Goal: Complete application form

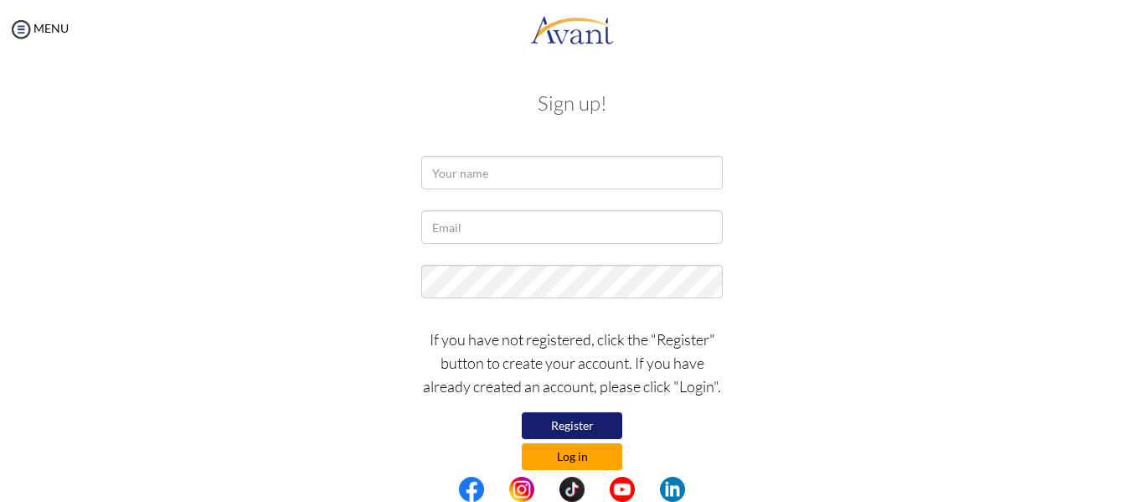
click at [582, 465] on button "Log in" at bounding box center [572, 456] width 100 height 27
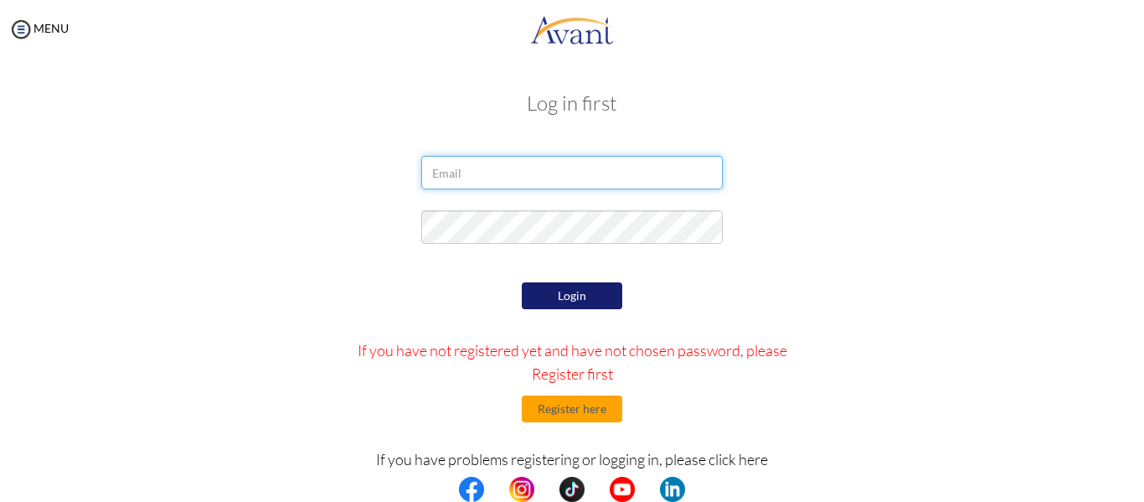
click at [488, 173] on input "email" at bounding box center [571, 172] width 301 height 33
type input "kanchubhetuwal@gmail.com"
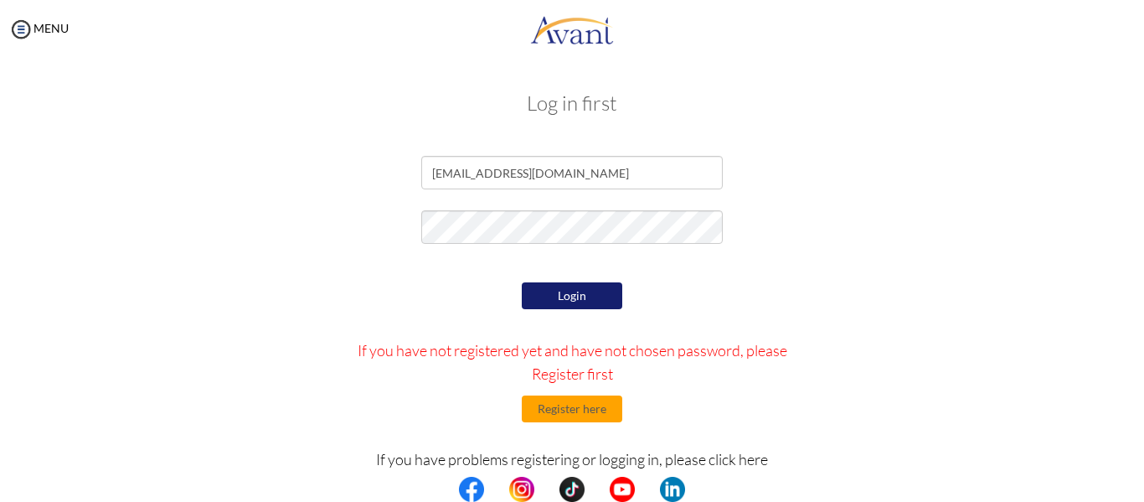
click at [580, 296] on button "Login" at bounding box center [572, 295] width 100 height 27
click at [579, 287] on button "Login" at bounding box center [572, 295] width 100 height 27
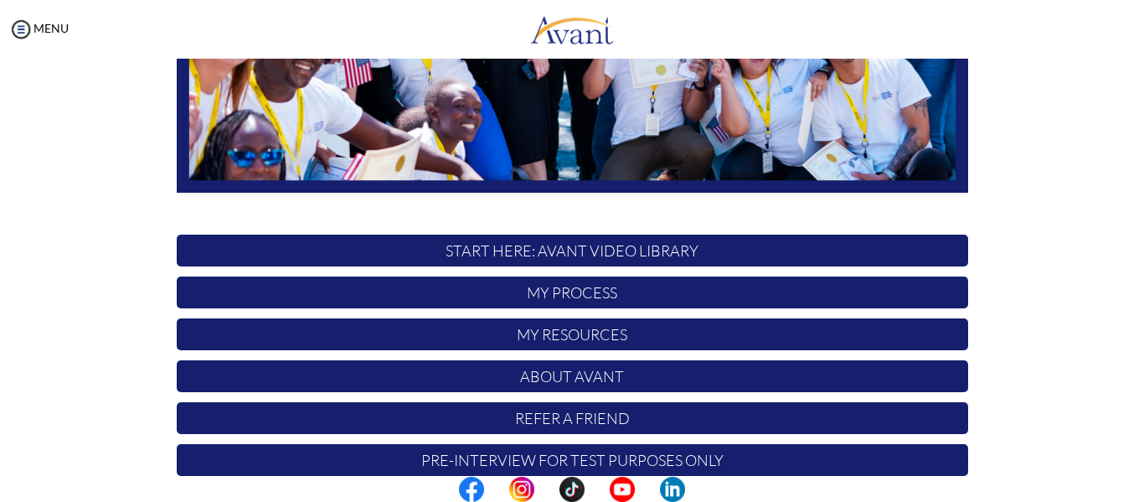
scroll to position [429, 0]
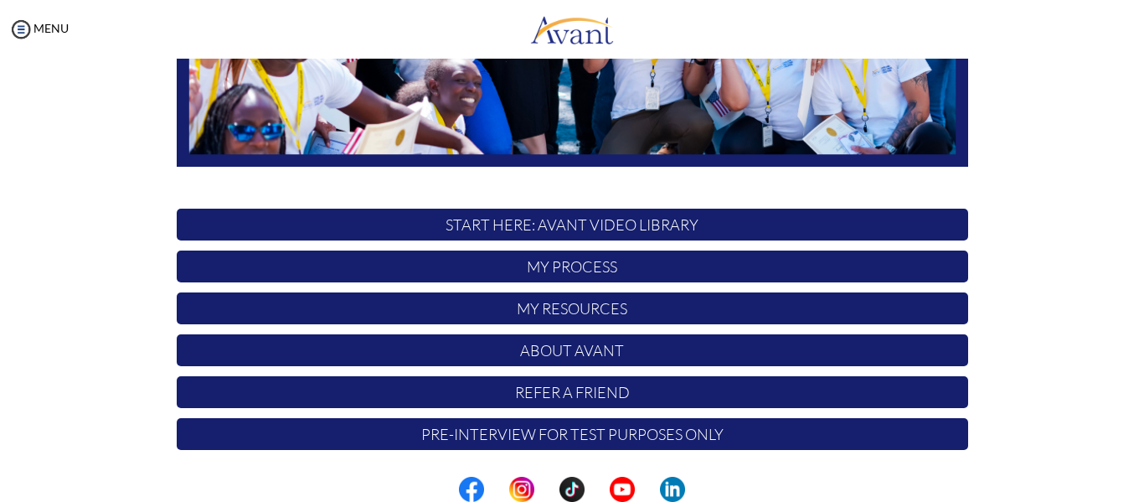
click at [581, 434] on p "Pre-Interview for test purposes only" at bounding box center [572, 434] width 791 height 32
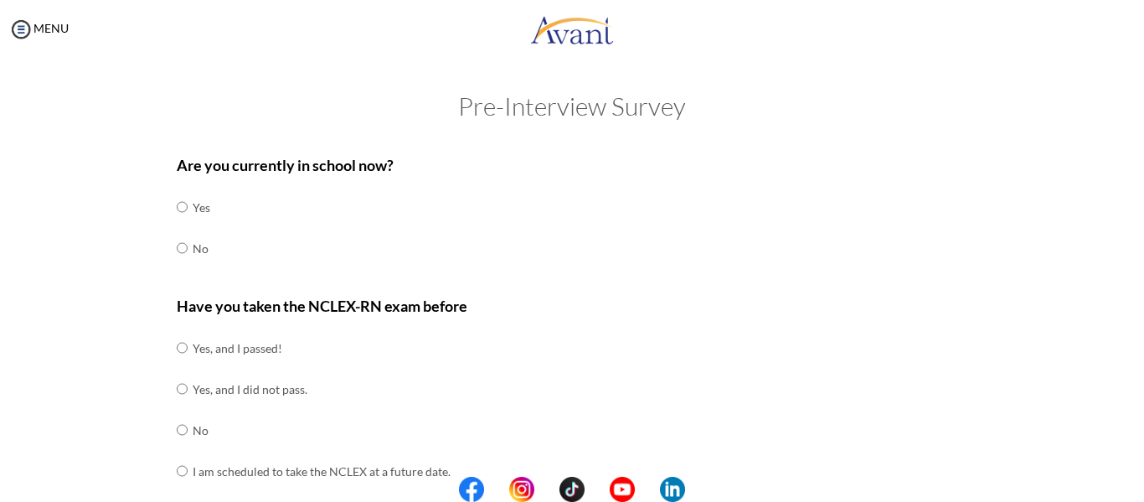
scroll to position [54, 0]
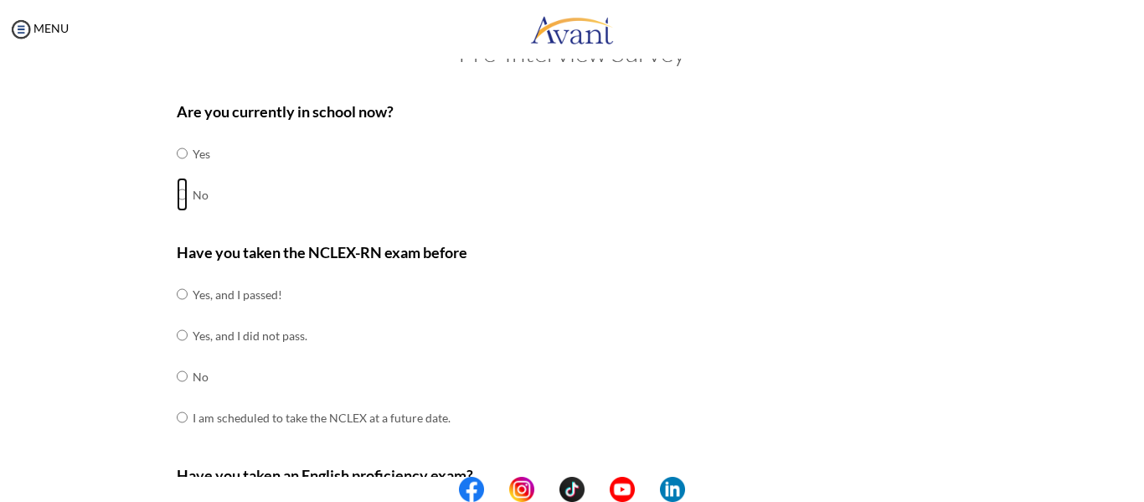
click at [177, 170] on input "radio" at bounding box center [182, 152] width 11 height 33
radio input "true"
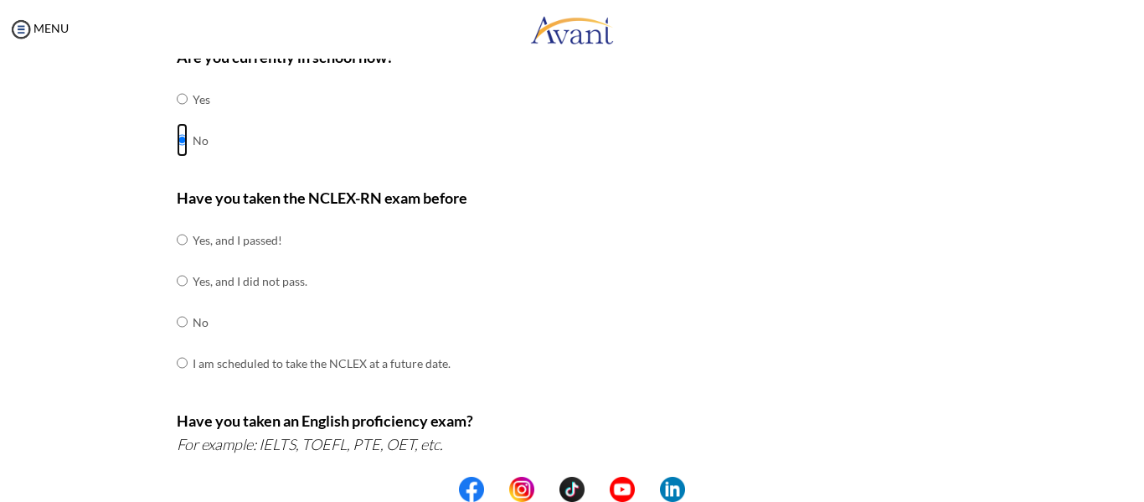
scroll to position [109, 0]
click at [177, 239] on input "radio" at bounding box center [182, 238] width 11 height 33
radio input "true"
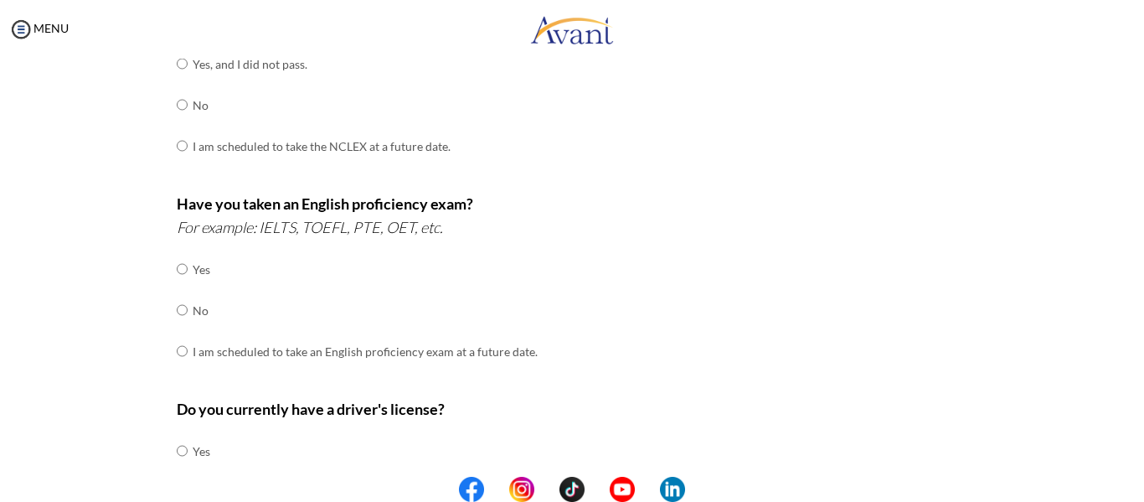
scroll to position [337, 0]
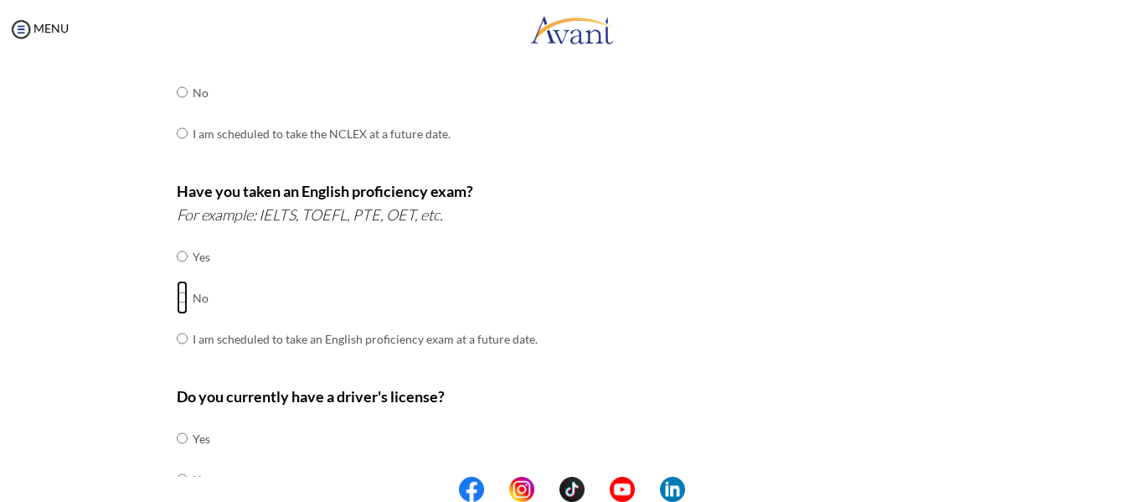
click at [177, 273] on input "radio" at bounding box center [182, 255] width 11 height 33
radio input "true"
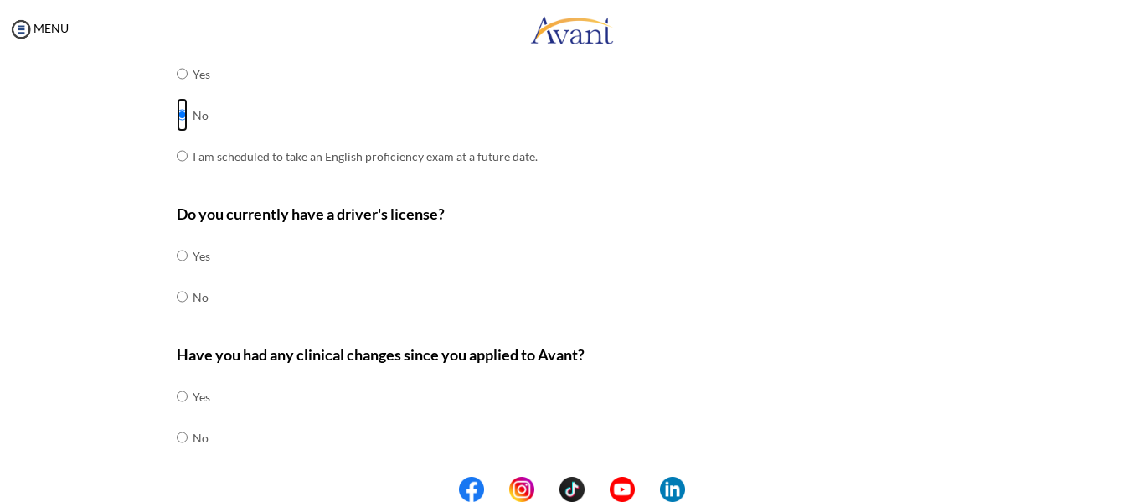
scroll to position [521, 0]
click at [177, 271] on input "radio" at bounding box center [182, 254] width 11 height 33
radio input "true"
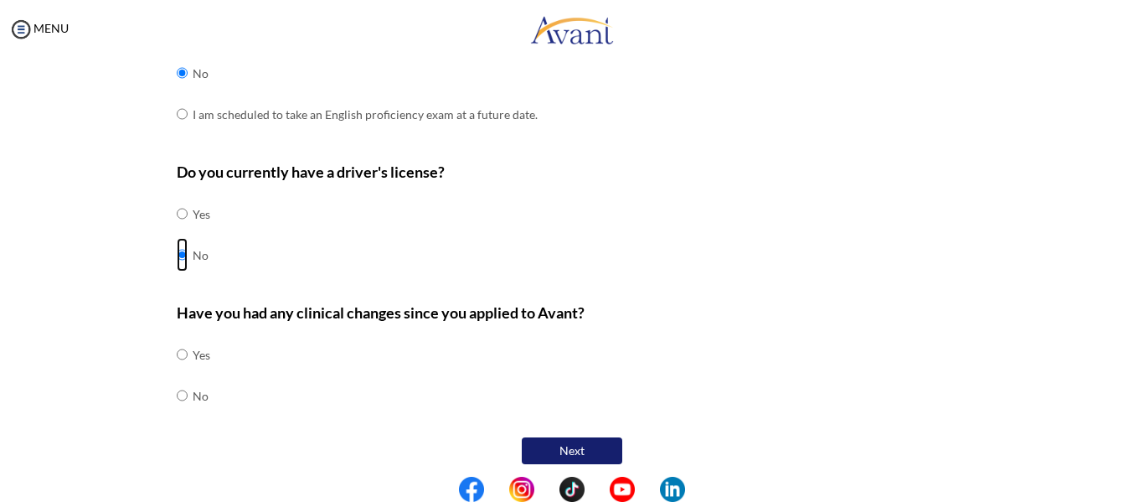
scroll to position [570, 0]
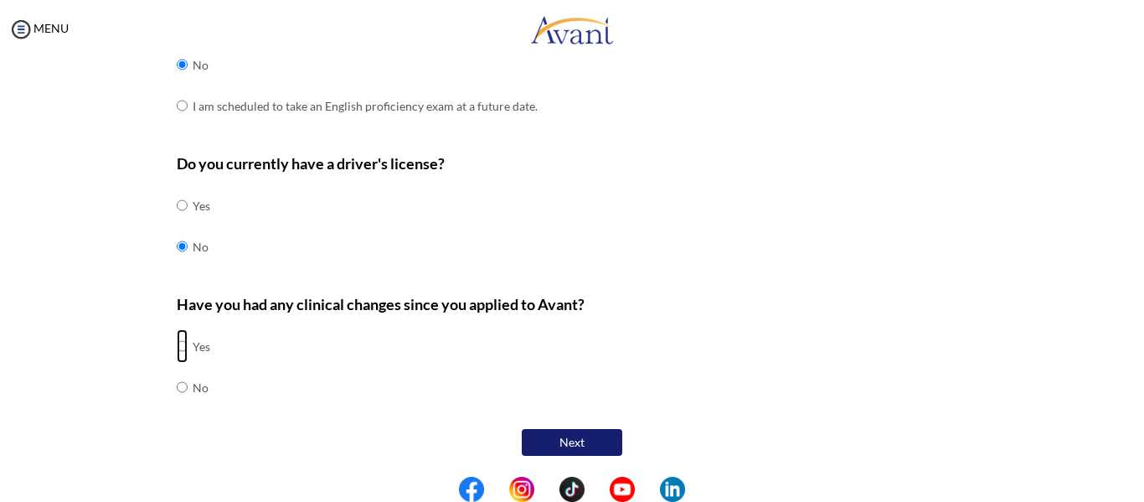
click at [178, 342] on input "radio" at bounding box center [182, 345] width 11 height 33
radio input "true"
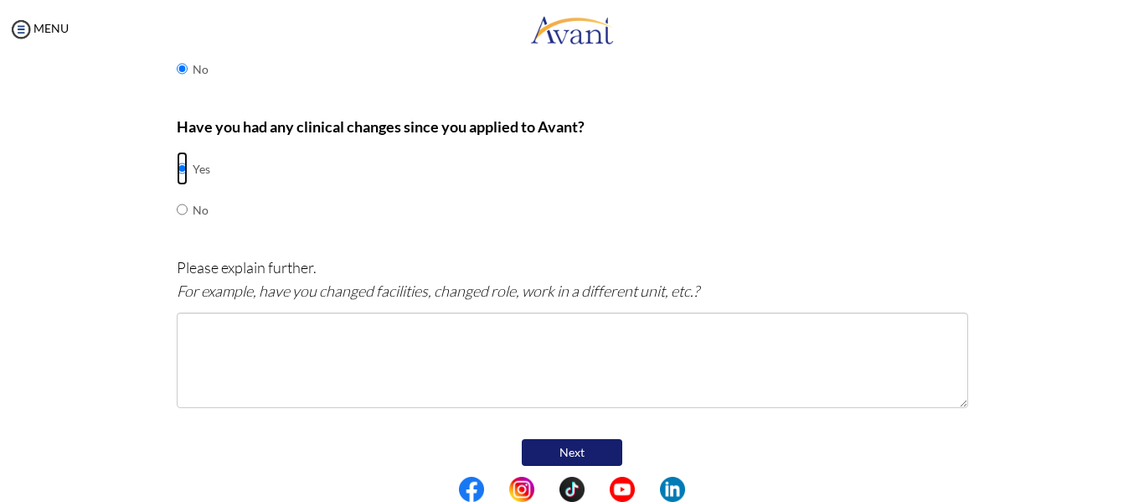
scroll to position [758, 0]
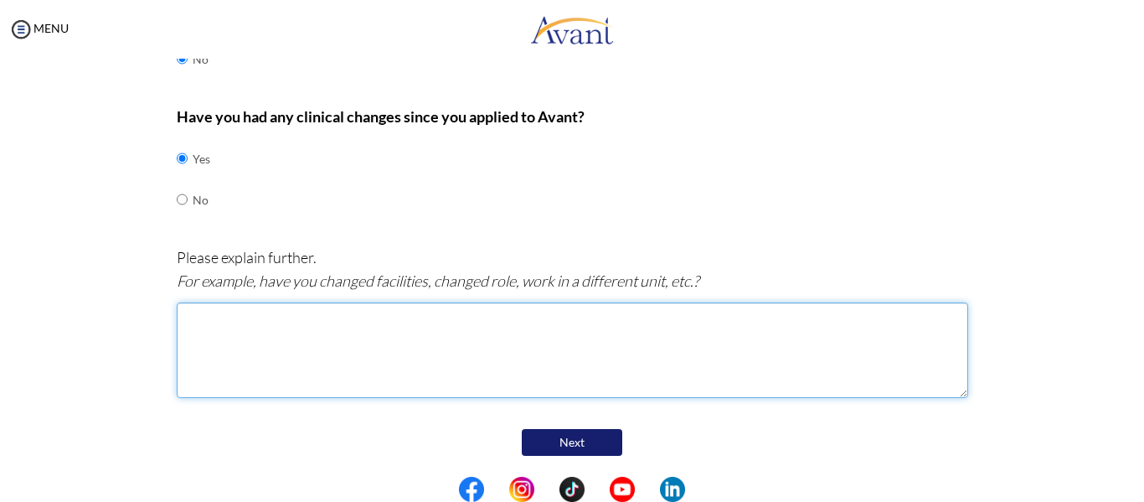
click at [232, 327] on textarea at bounding box center [572, 349] width 791 height 95
type textarea "i"
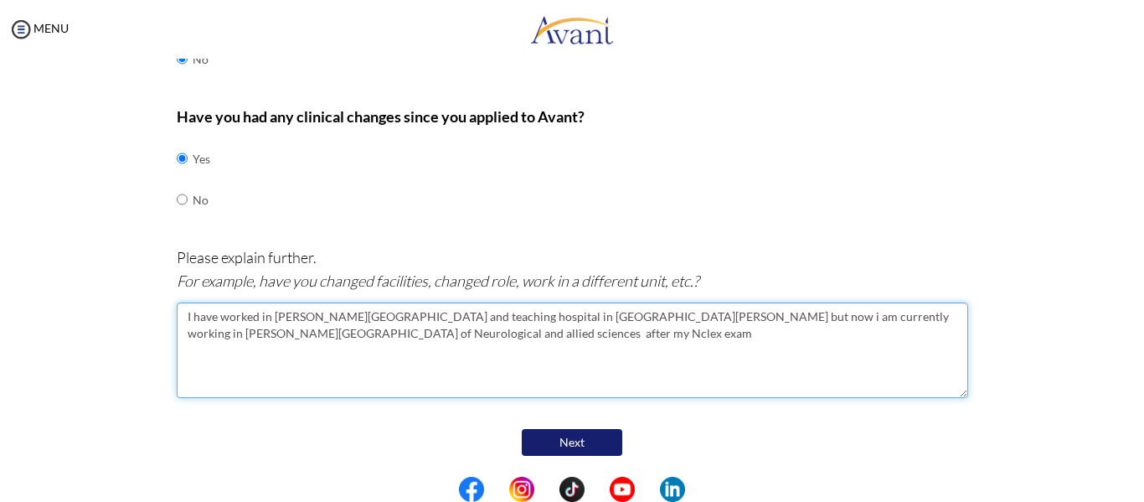
type textarea "I have worked in Manmohan memorial medical and teaching hospital in medicine wa…"
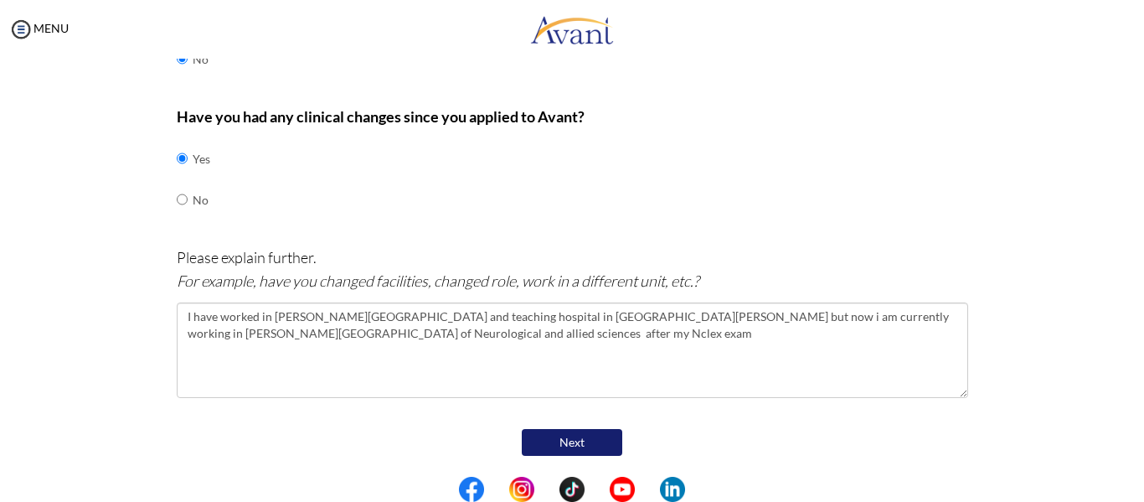
click at [576, 438] on button "Next" at bounding box center [572, 442] width 100 height 27
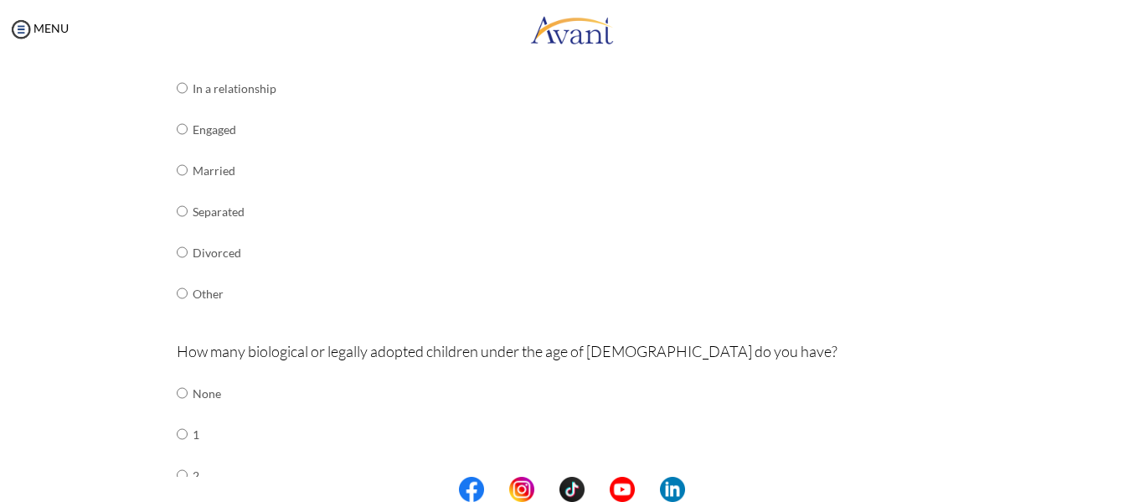
scroll to position [149, 0]
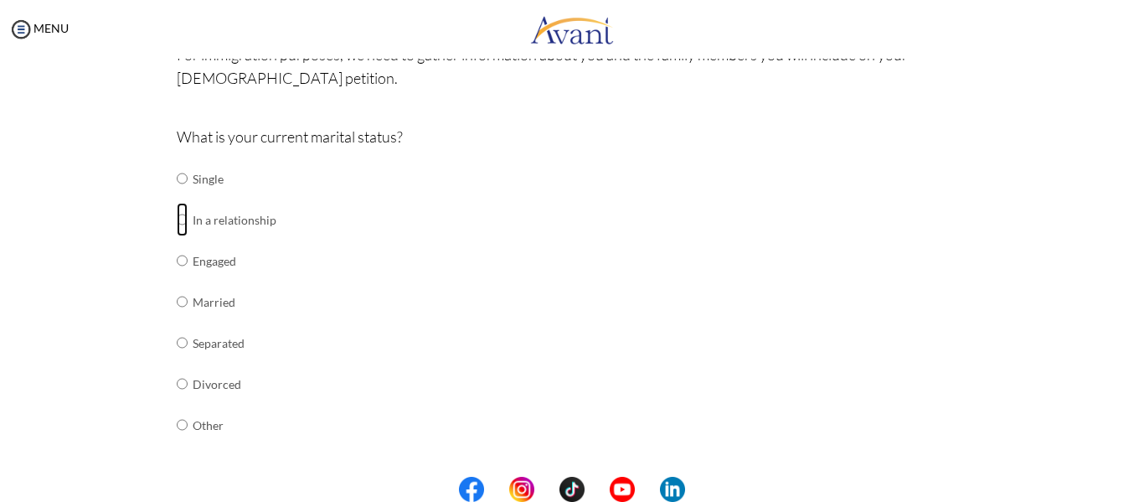
click at [177, 195] on input "radio" at bounding box center [182, 178] width 11 height 33
radio input "true"
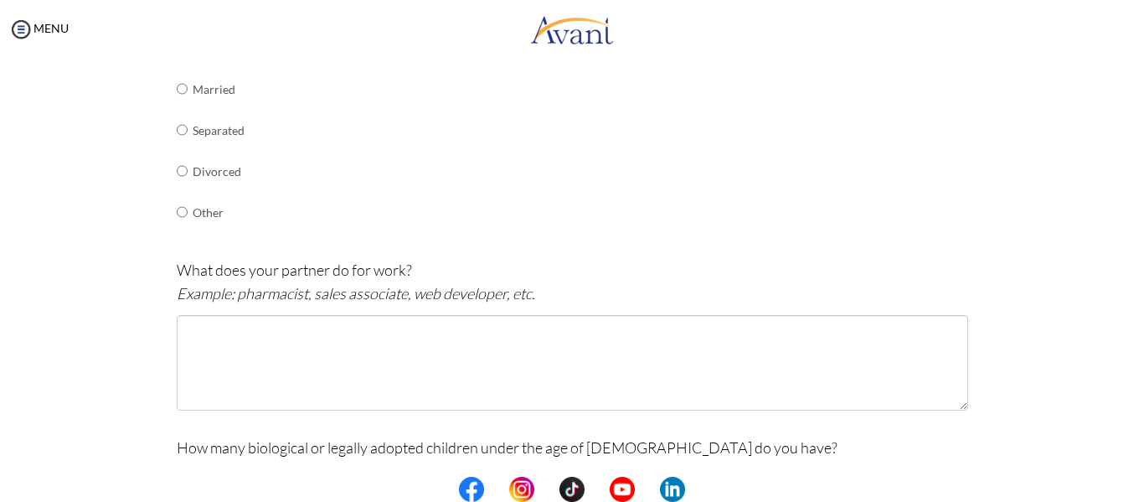
scroll to position [373, 0]
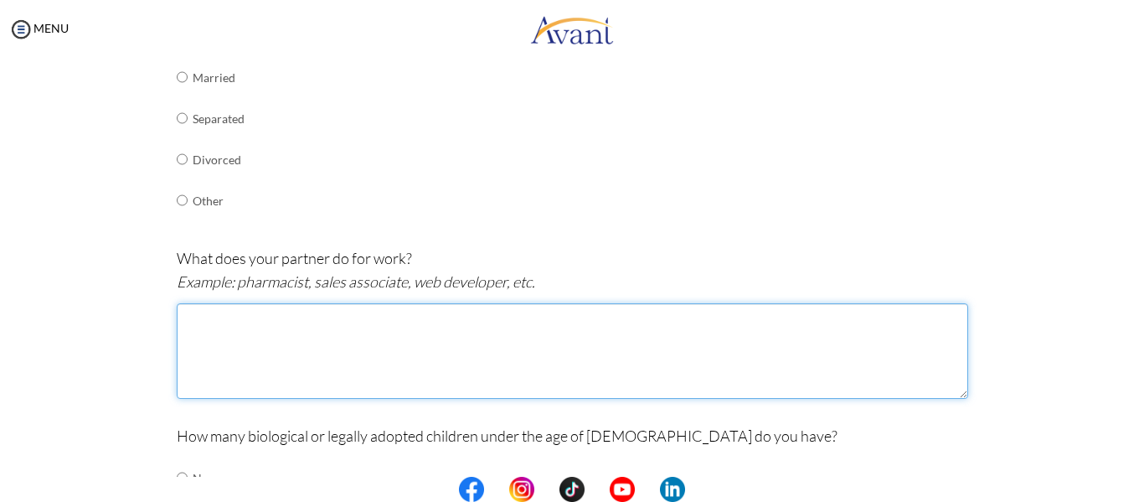
click at [259, 322] on textarea at bounding box center [572, 350] width 791 height 95
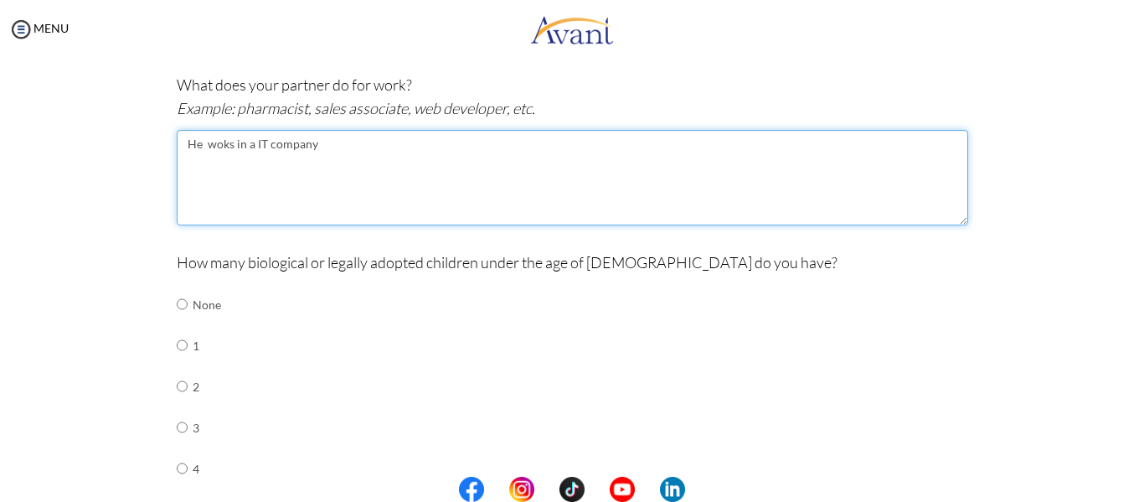
scroll to position [550, 0]
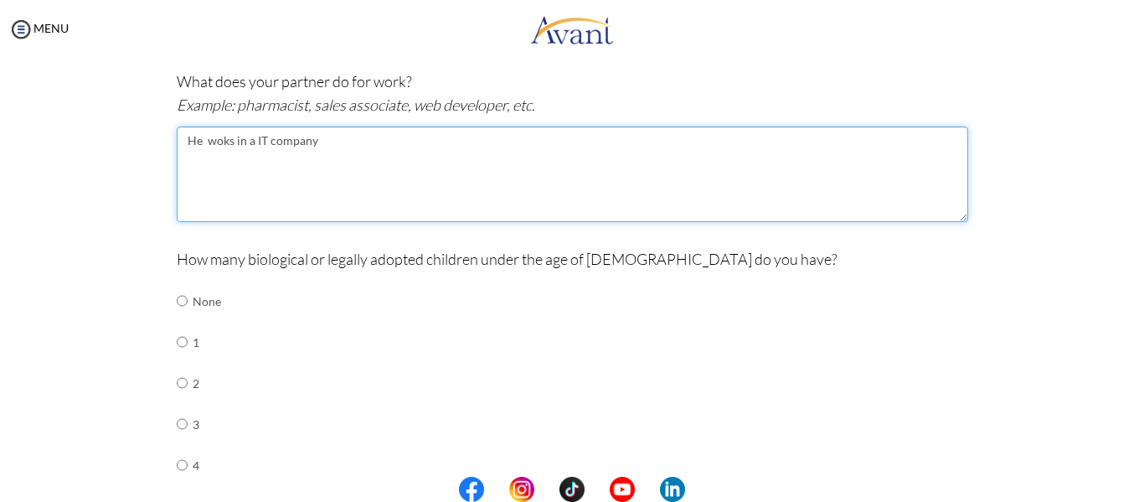
type textarea "He woks in a IT company"
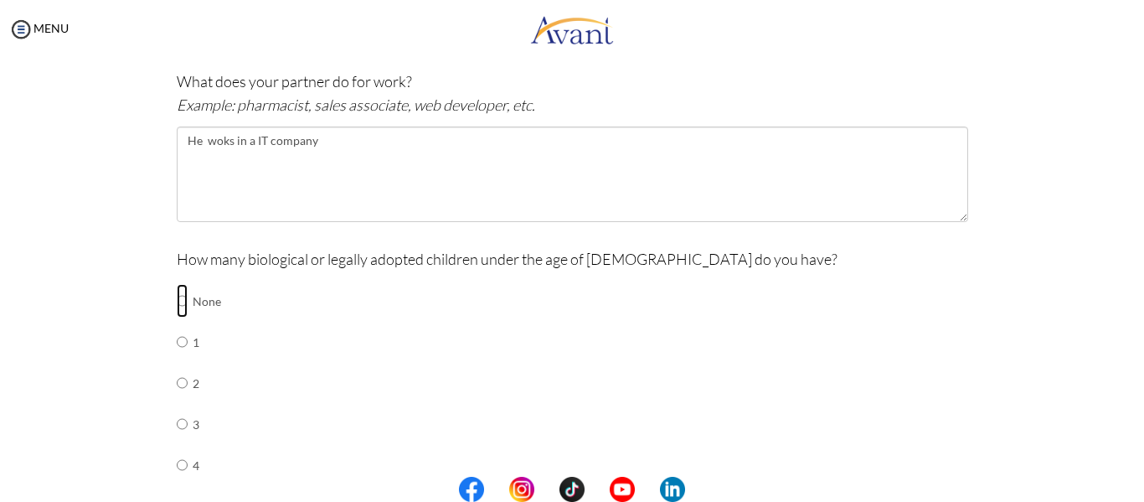
click at [177, 301] on input "radio" at bounding box center [182, 300] width 11 height 33
radio input "true"
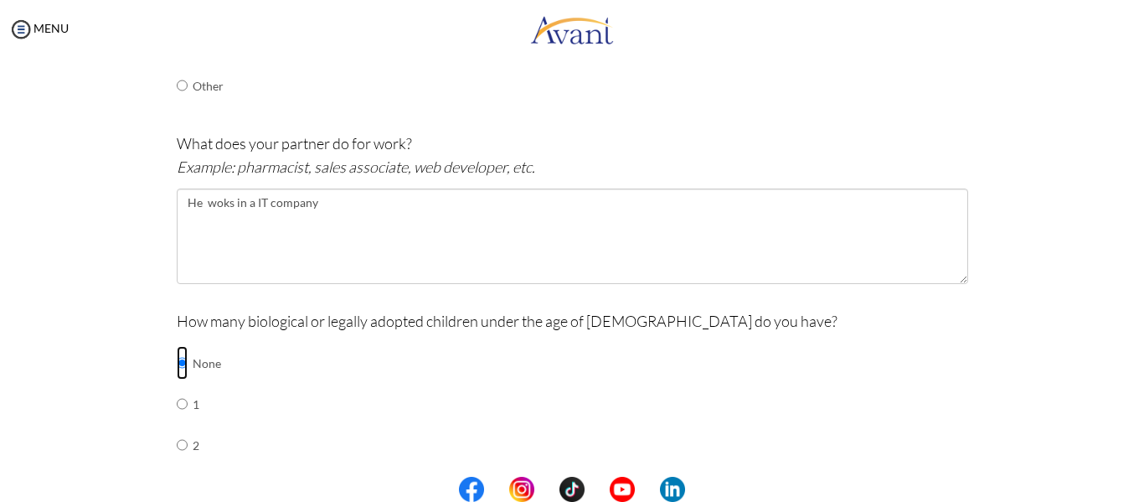
scroll to position [487, 0]
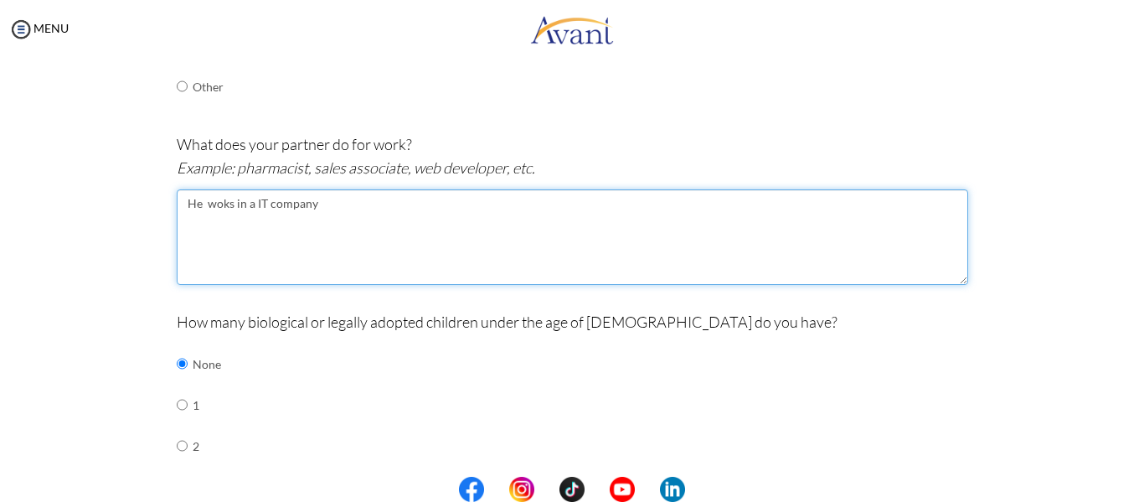
click at [214, 203] on textarea "He woks in a IT company" at bounding box center [572, 236] width 791 height 95
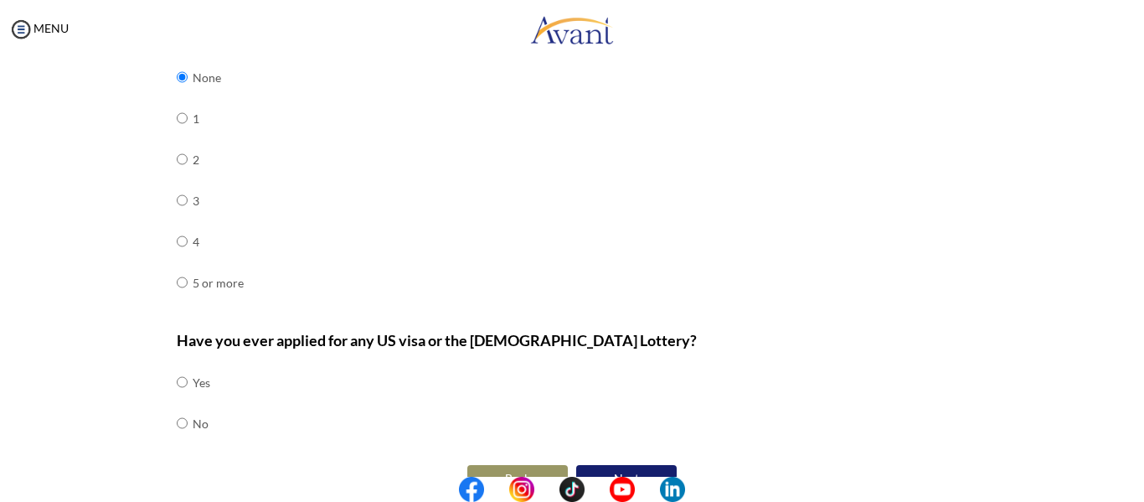
scroll to position [810, 0]
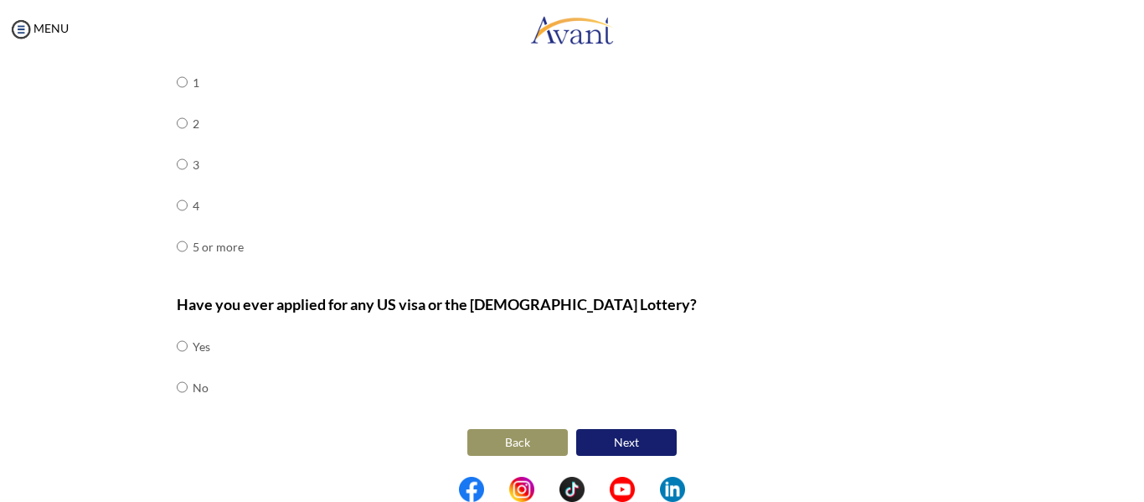
type textarea "He works in a IT company"
click at [177, 363] on input "radio" at bounding box center [182, 345] width 11 height 33
radio input "true"
click at [618, 435] on button "Next" at bounding box center [626, 442] width 100 height 27
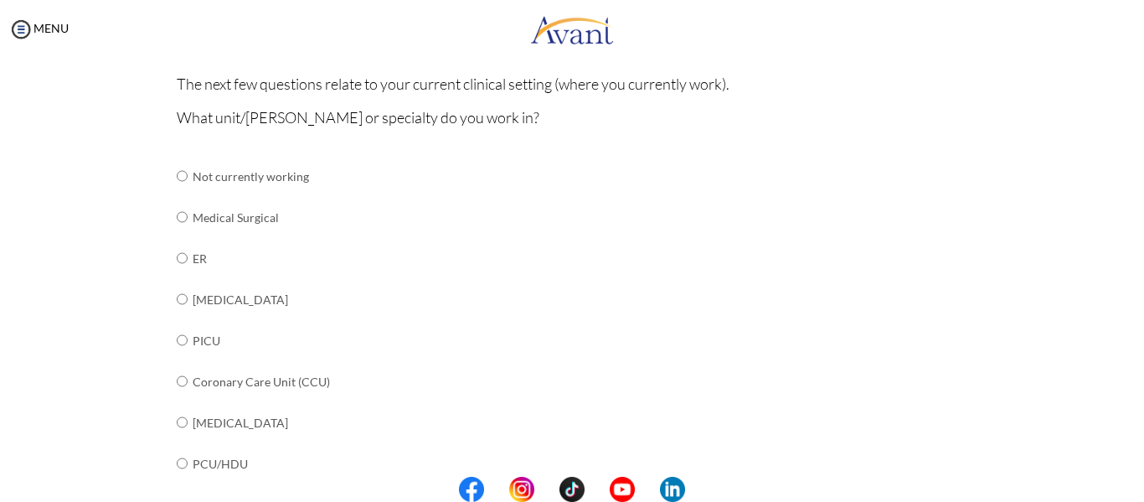
scroll to position [146, 0]
click at [177, 192] on input "radio" at bounding box center [182, 174] width 11 height 33
radio input "true"
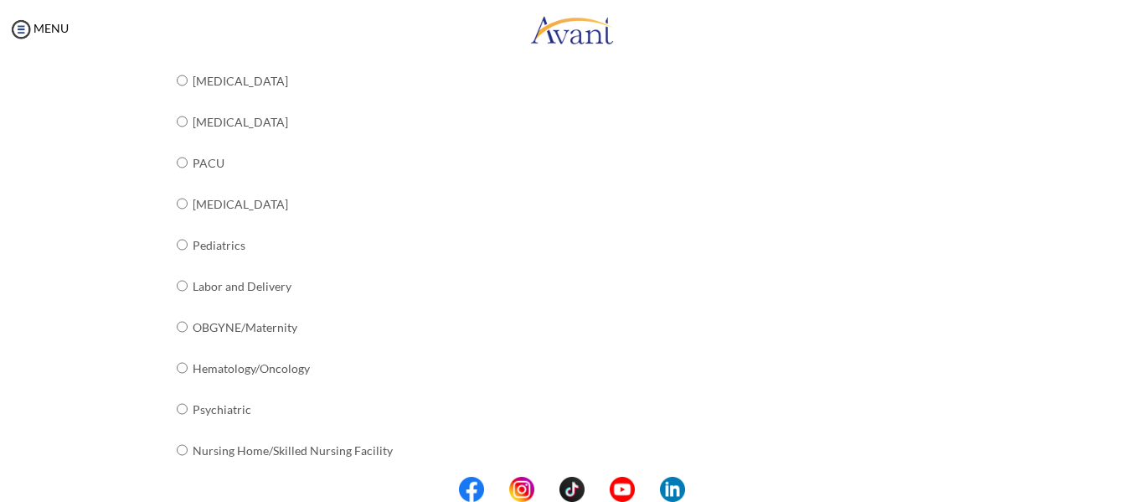
scroll to position [713, 0]
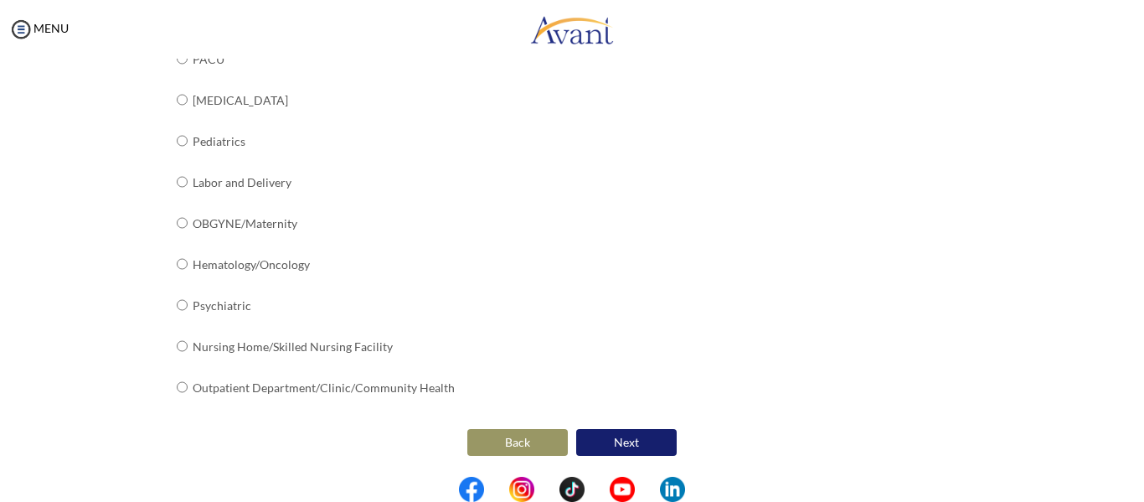
click at [626, 440] on button "Next" at bounding box center [626, 442] width 100 height 27
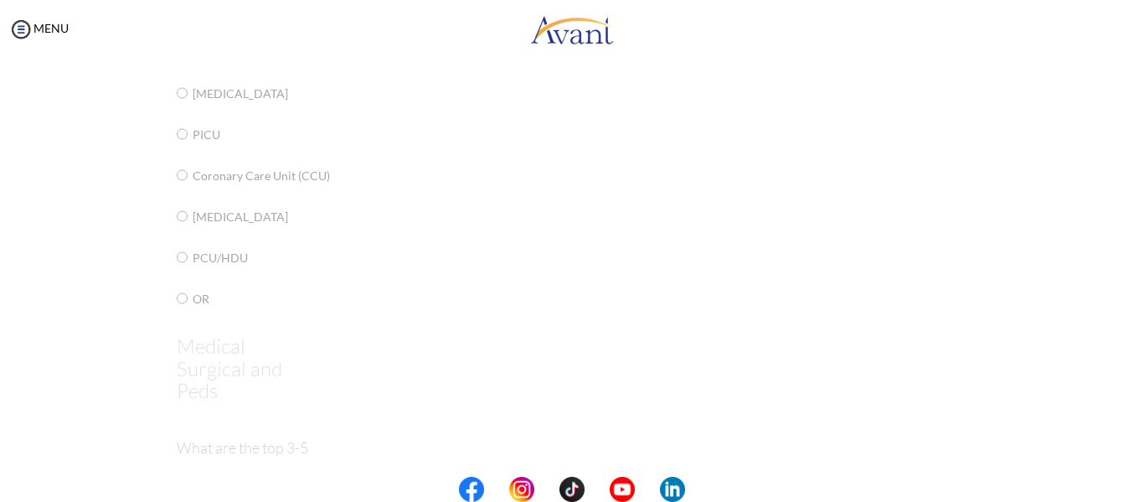
scroll to position [33, 0]
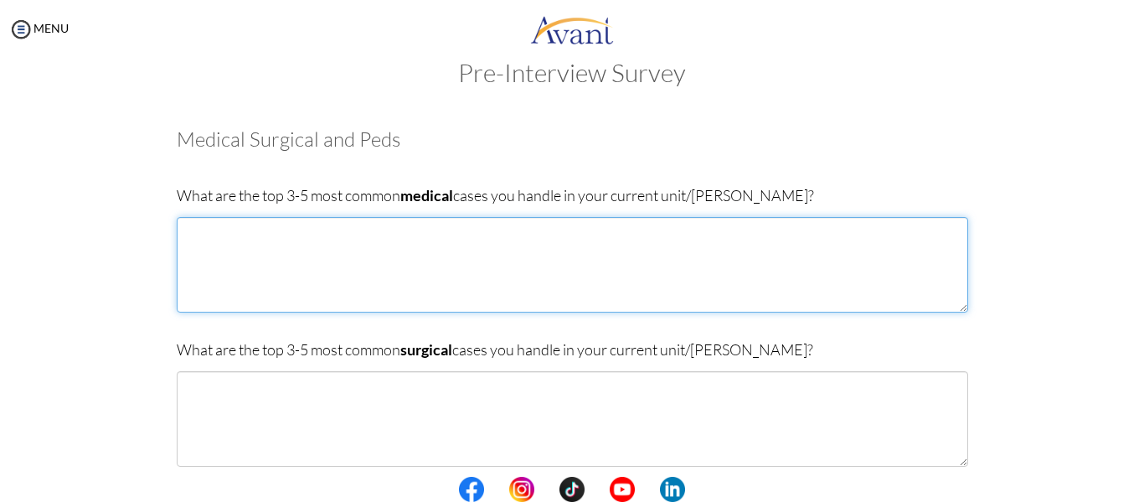
click at [220, 252] on textarea at bounding box center [572, 264] width 791 height 95
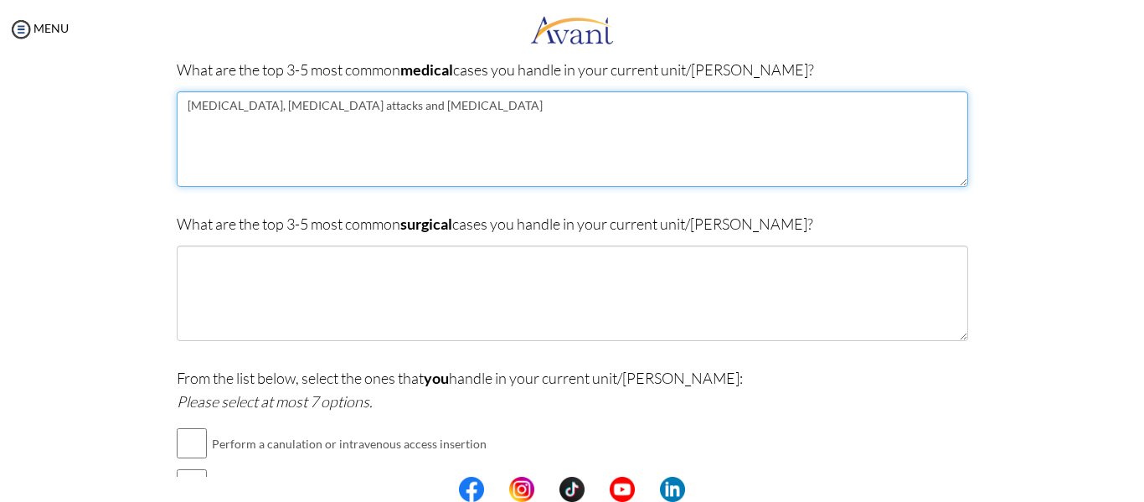
scroll to position [162, 0]
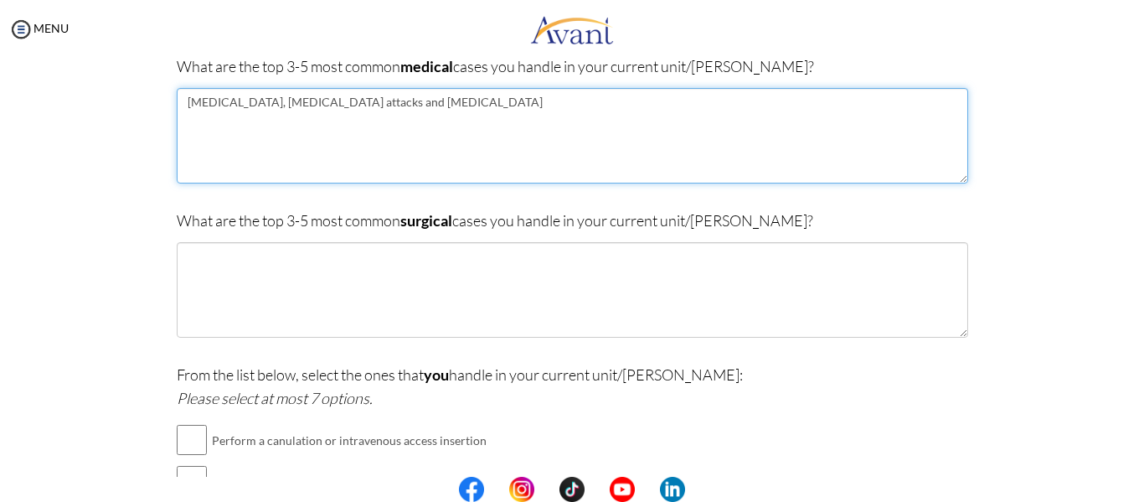
type textarea "Chronic Obstructive pulmonary disease, Asthma attacks and Pulmonary Tuberculosis"
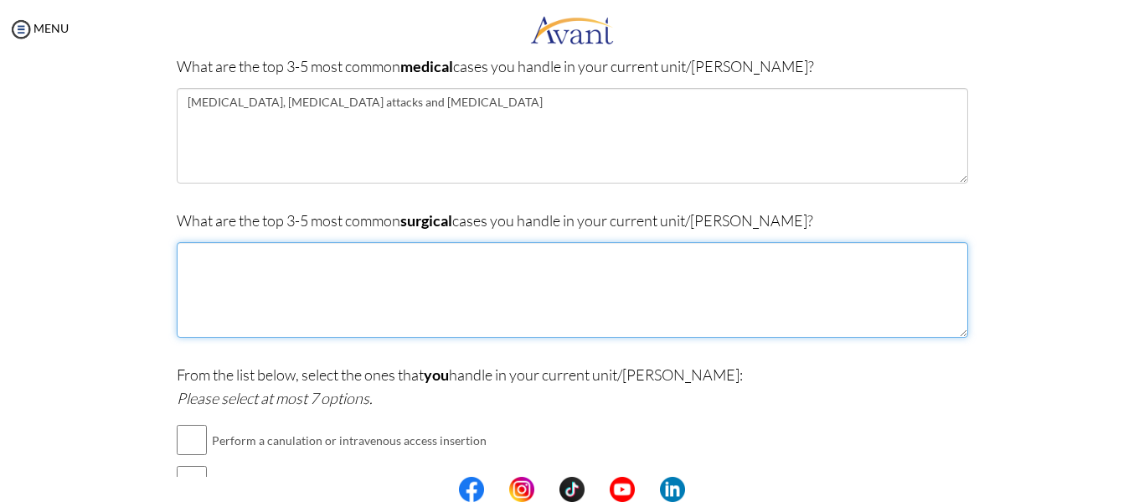
click at [265, 266] on textarea at bounding box center [572, 289] width 791 height 95
click at [243, 257] on textarea "Appendicitis, Head injury , Stroke" at bounding box center [572, 289] width 791 height 95
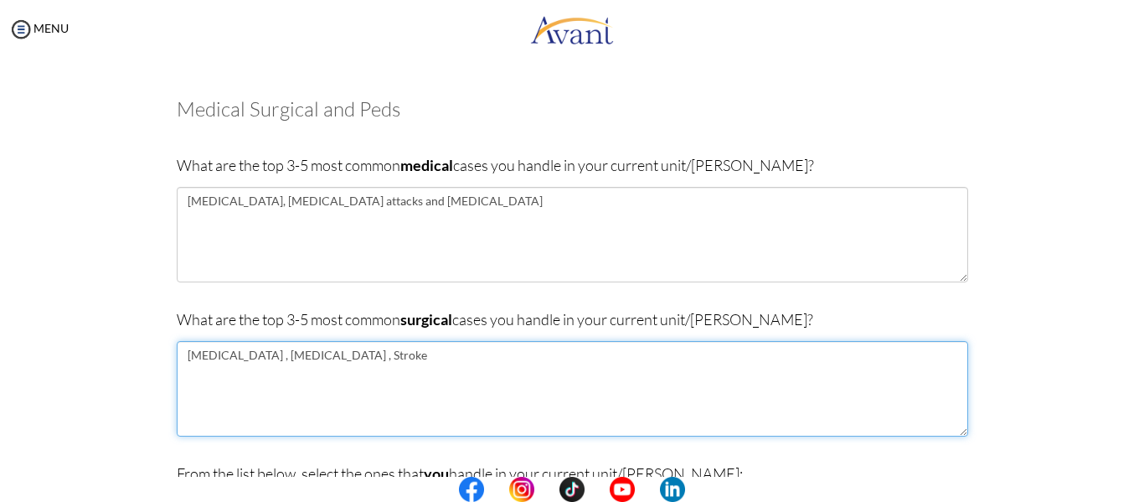
scroll to position [35, 0]
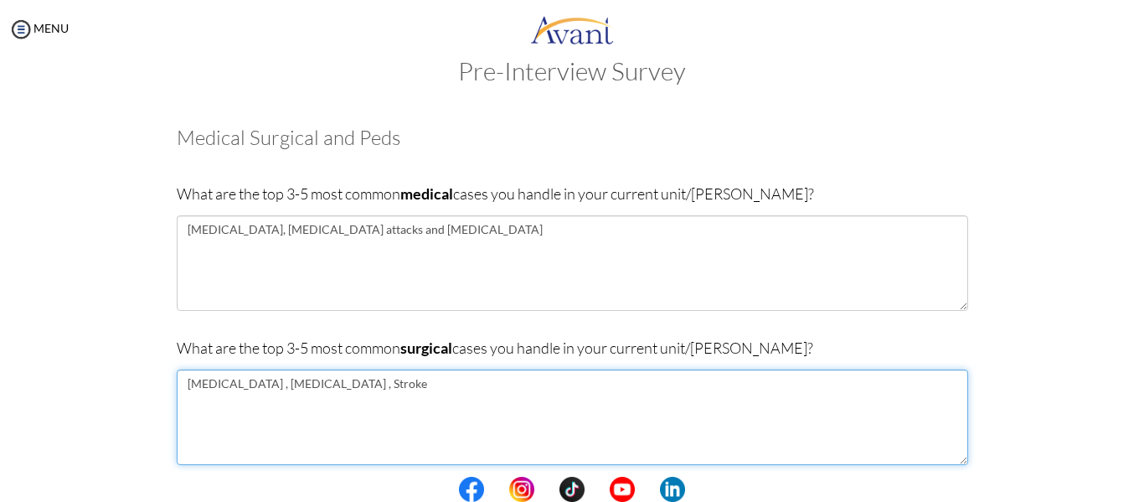
type textarea "Spinal cord Injury , Head injury , Stroke"
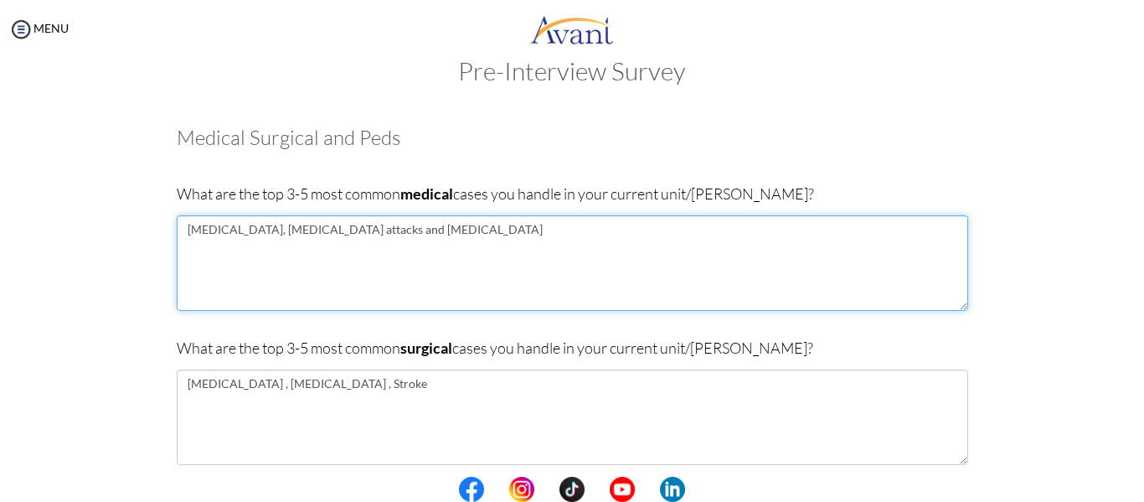
click at [382, 231] on textarea "Chronic Obstructive pulmonary disease, Asthma attacks and Pulmonary Tuberculosis" at bounding box center [572, 262] width 791 height 95
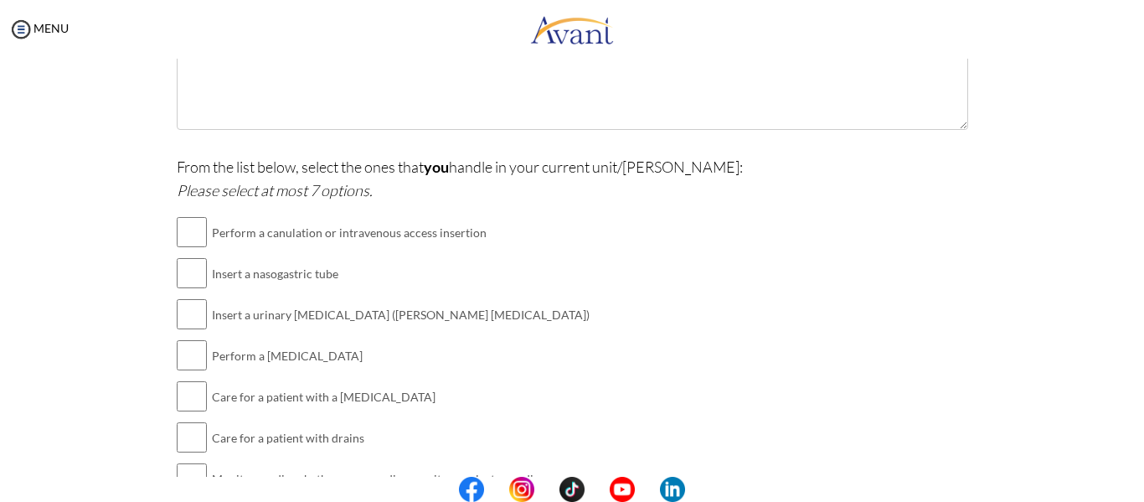
scroll to position [371, 0]
type textarea "Seizure Disorders , Asthma attacks and Pulmonary Tuberculosis"
click at [192, 231] on input "checkbox" at bounding box center [192, 230] width 30 height 33
checkbox input "true"
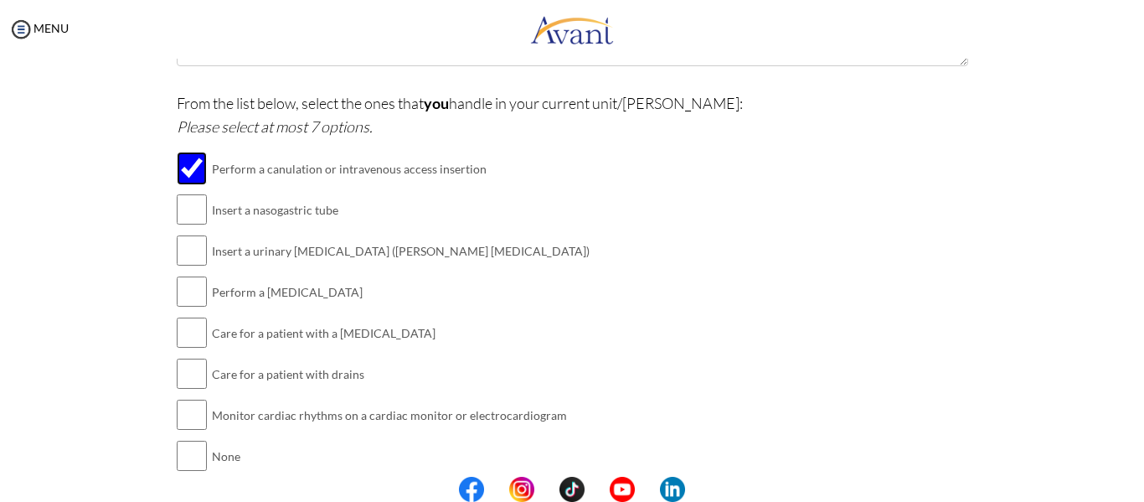
scroll to position [457, 0]
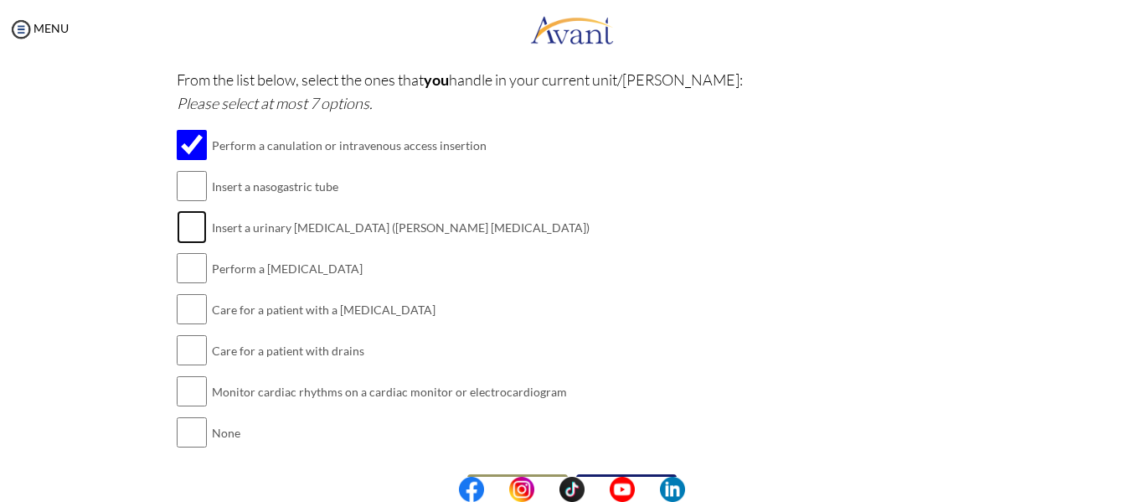
click at [187, 224] on input "checkbox" at bounding box center [192, 226] width 30 height 33
checkbox input "true"
click at [181, 272] on input "checkbox" at bounding box center [192, 267] width 30 height 33
checkbox input "true"
click at [178, 311] on input "checkbox" at bounding box center [192, 308] width 30 height 33
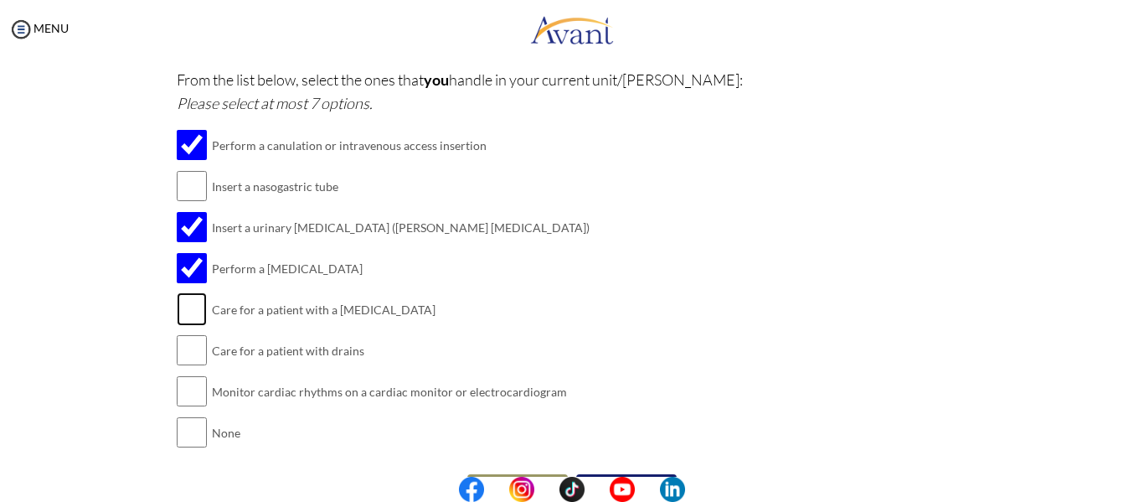
checkbox input "true"
click at [183, 351] on input "checkbox" at bounding box center [192, 349] width 30 height 33
checkbox input "true"
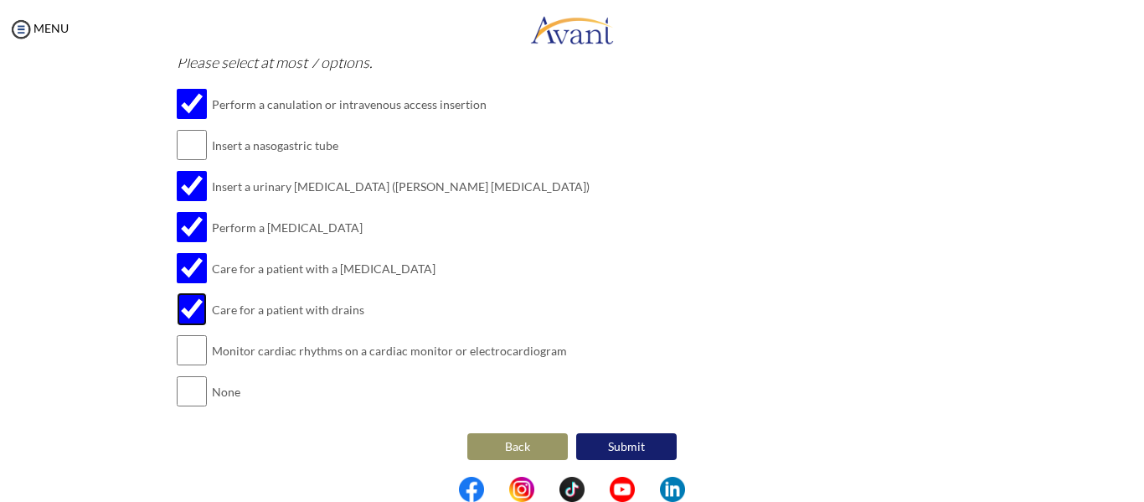
scroll to position [502, 0]
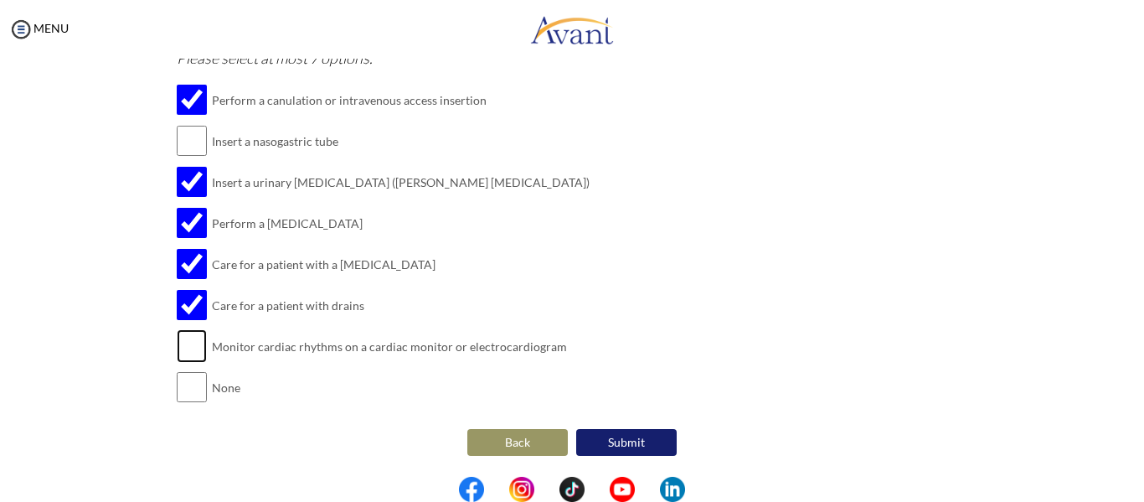
click at [190, 351] on input "checkbox" at bounding box center [192, 345] width 30 height 33
checkbox input "true"
click at [188, 135] on input "checkbox" at bounding box center [192, 140] width 30 height 33
checkbox input "true"
click at [625, 442] on button "Submit" at bounding box center [626, 442] width 100 height 27
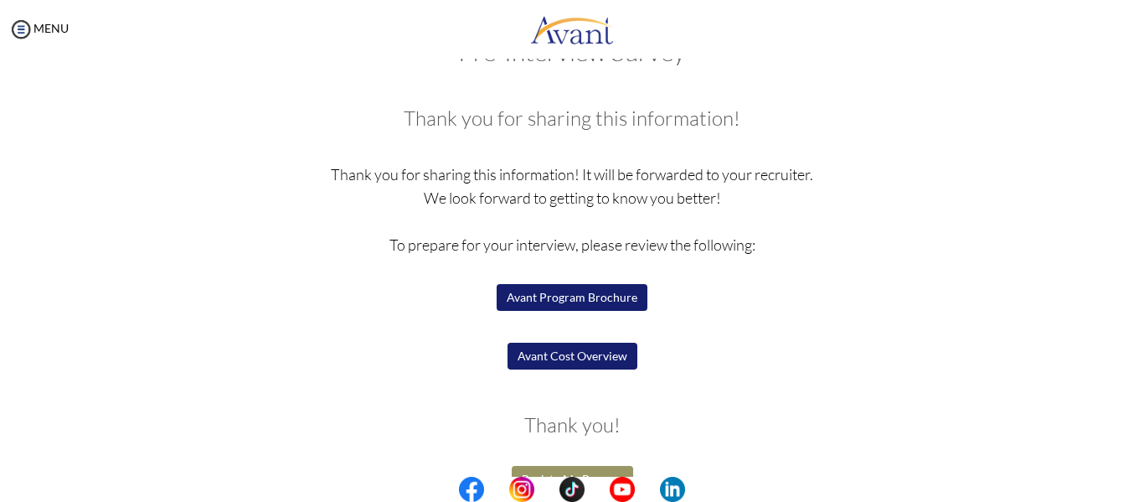
scroll to position [91, 0]
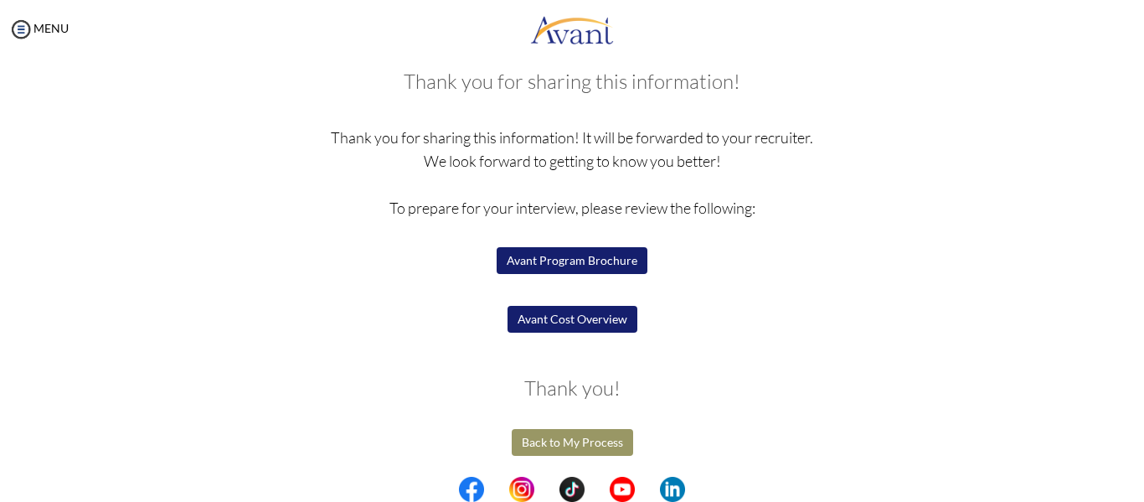
click at [583, 328] on button "Avant Cost Overview" at bounding box center [572, 319] width 130 height 27
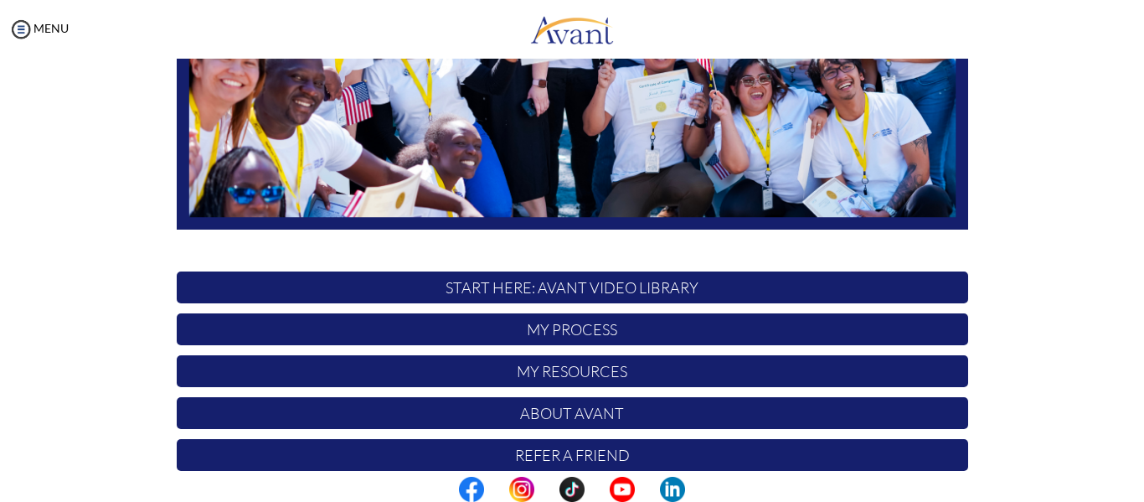
scroll to position [429, 0]
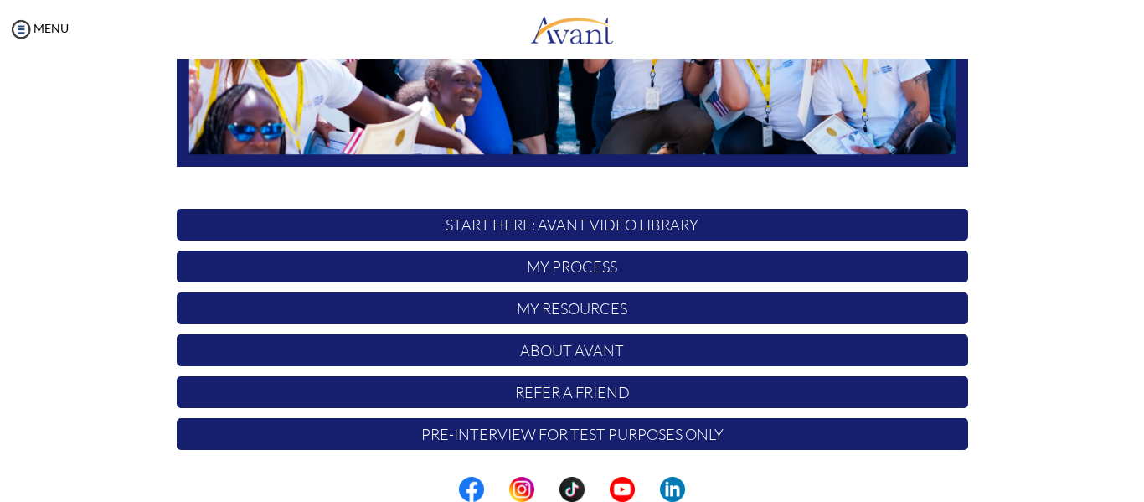
click at [1089, 60] on div "Hi [PERSON_NAME] ! START HERE: Avant Video Library My Process My Resources Abou…" at bounding box center [572, 95] width 1110 height 897
click at [585, 310] on p "My Resources" at bounding box center [572, 308] width 791 height 32
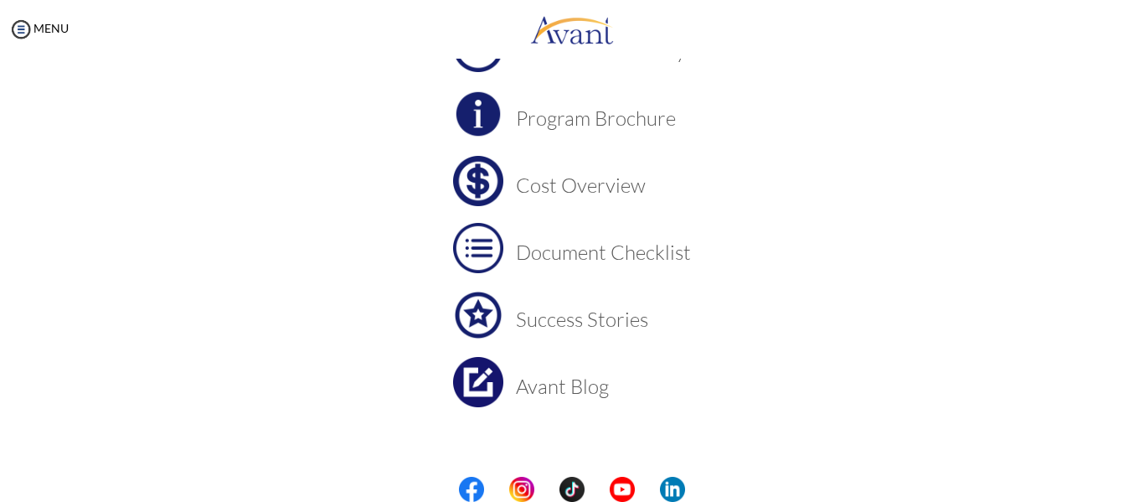
scroll to position [175, 0]
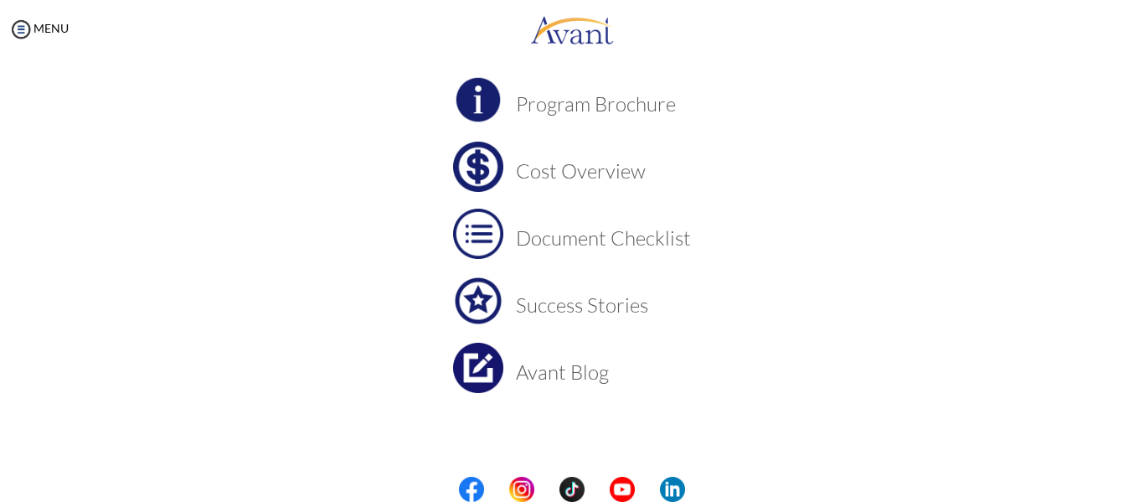
click at [555, 233] on h3 "Document Checklist" at bounding box center [603, 238] width 175 height 22
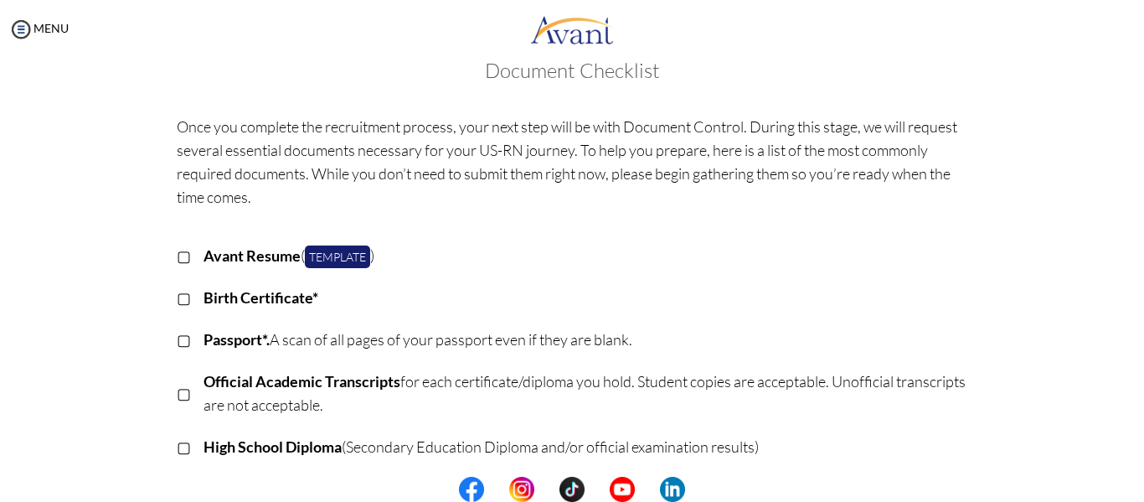
scroll to position [29, 0]
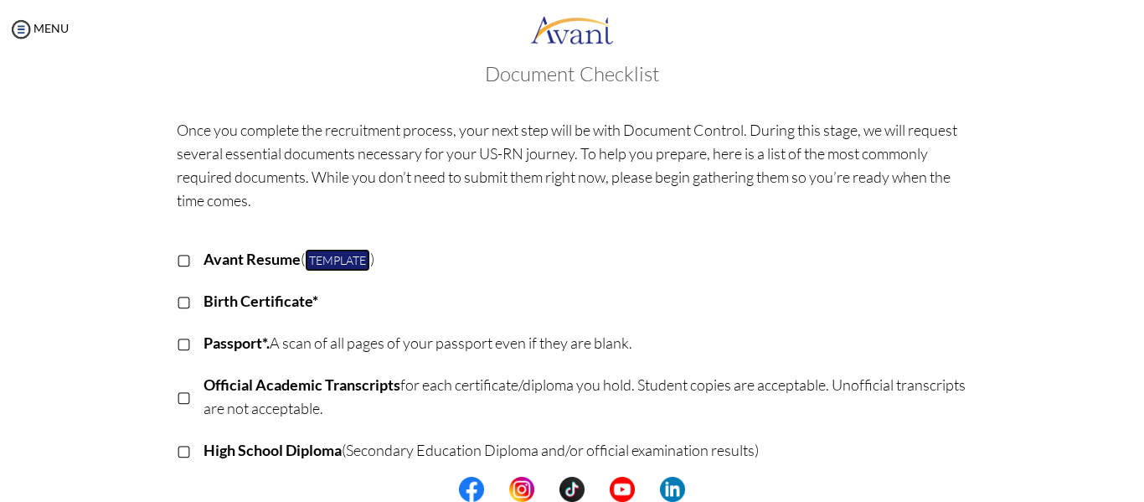
click at [331, 265] on link "Template" at bounding box center [337, 260] width 65 height 23
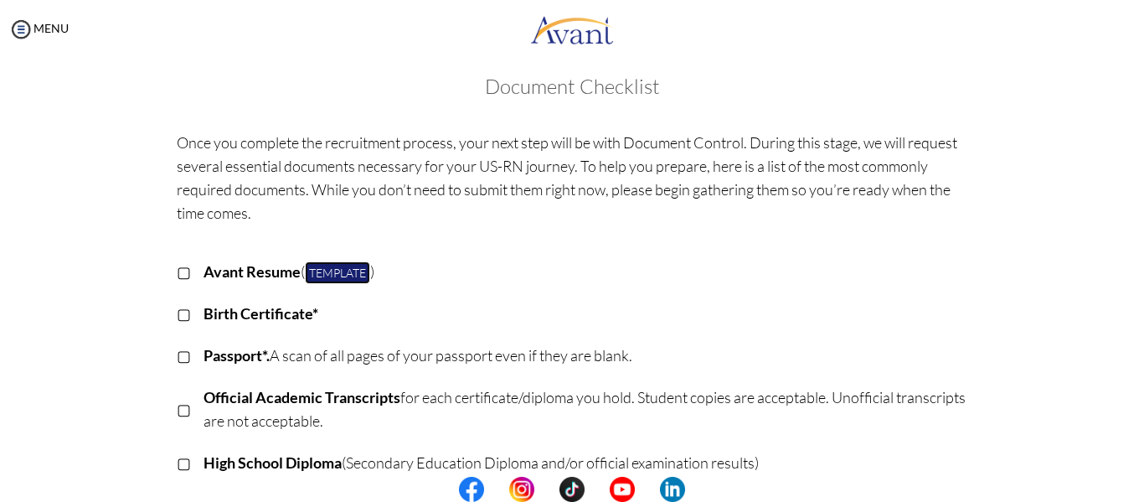
scroll to position [0, 0]
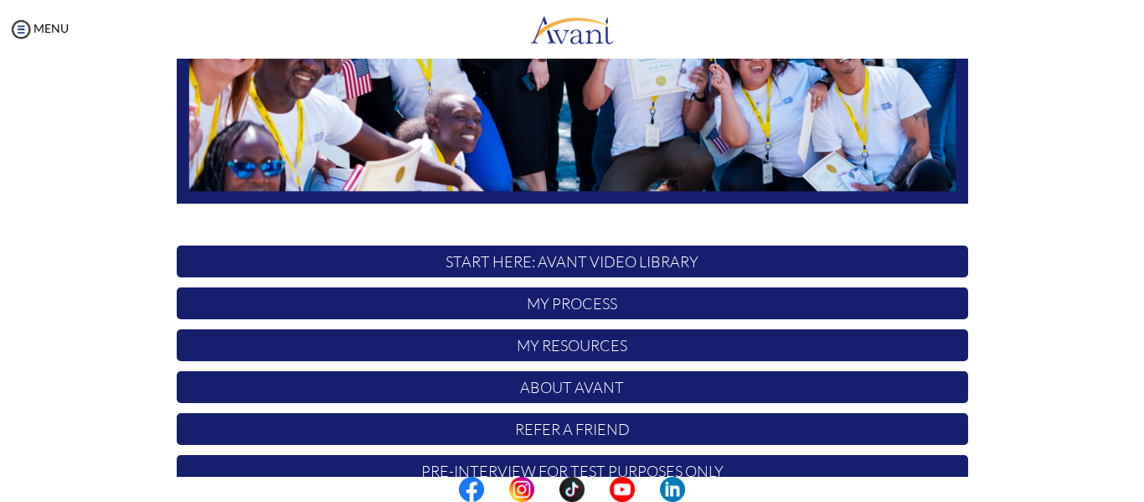
scroll to position [429, 0]
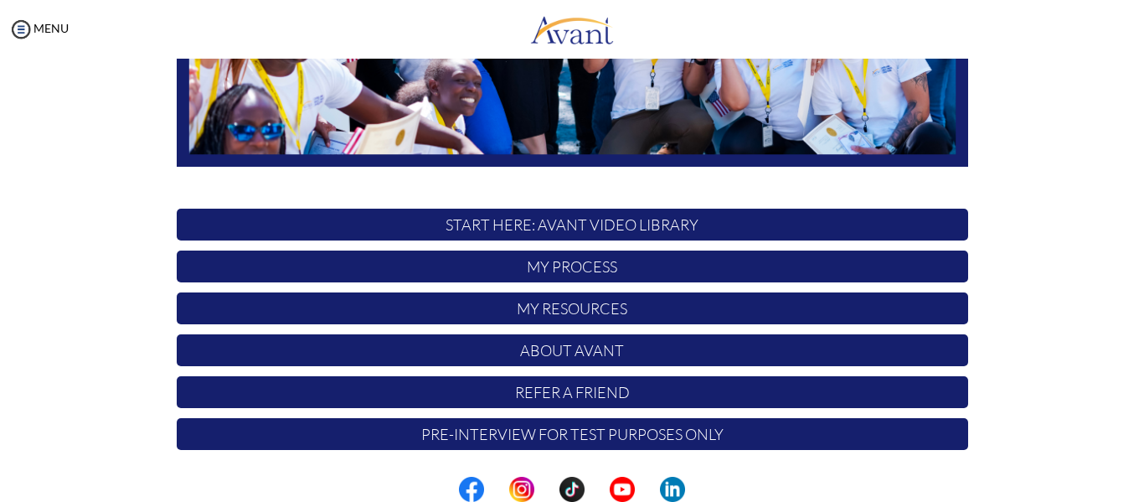
click at [581, 434] on p "Pre-Interview for test purposes only" at bounding box center [572, 434] width 791 height 32
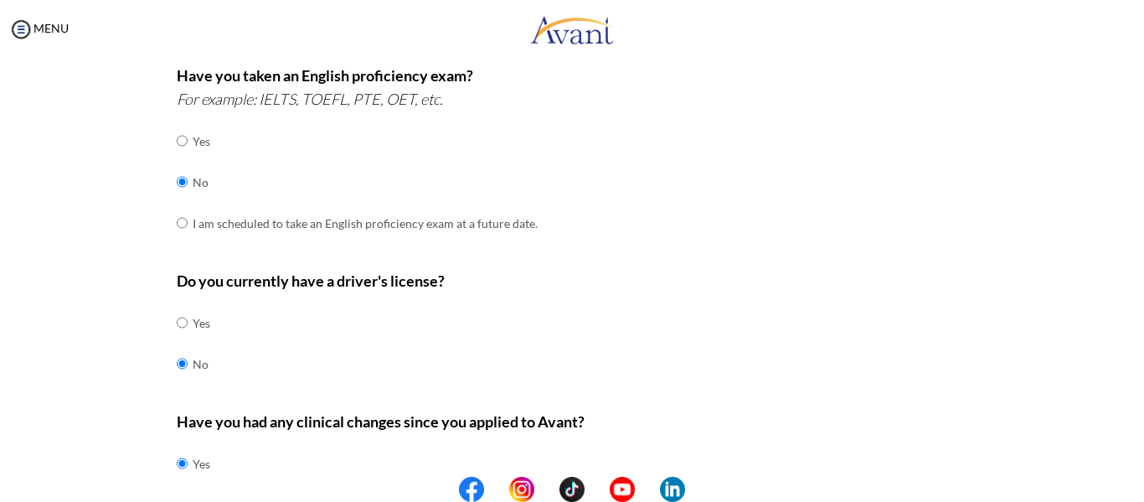
scroll to position [570, 0]
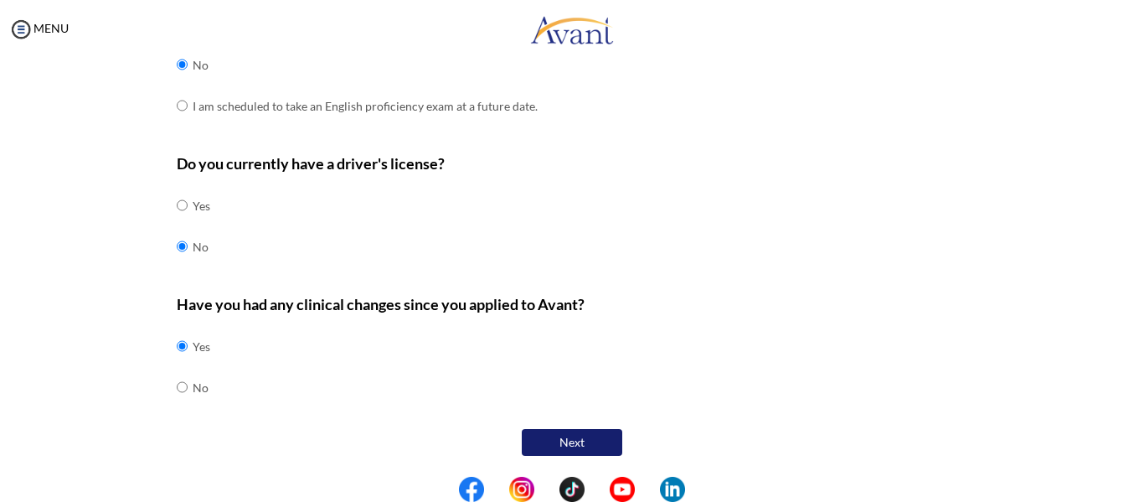
click at [555, 435] on button "Next" at bounding box center [572, 442] width 100 height 27
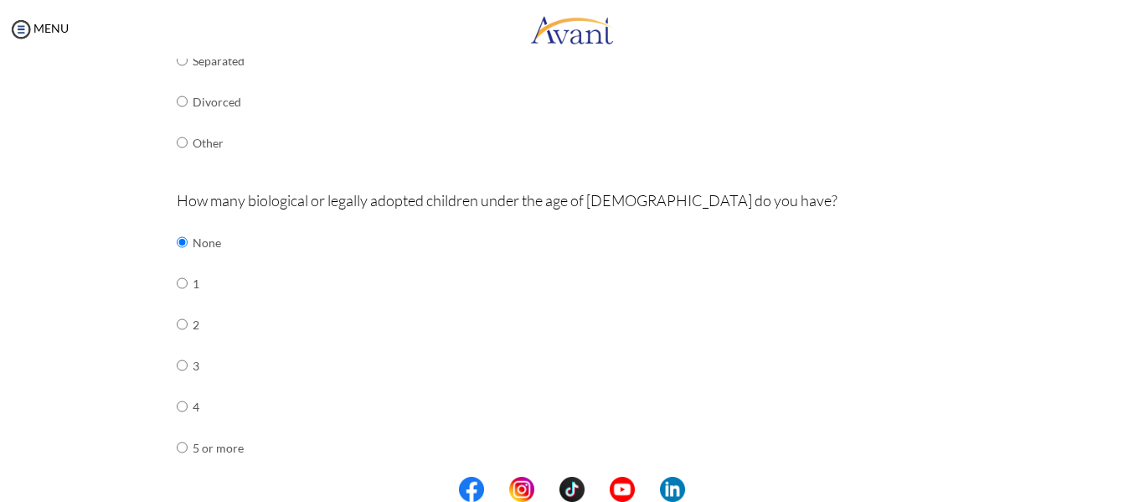
scroll to position [632, 0]
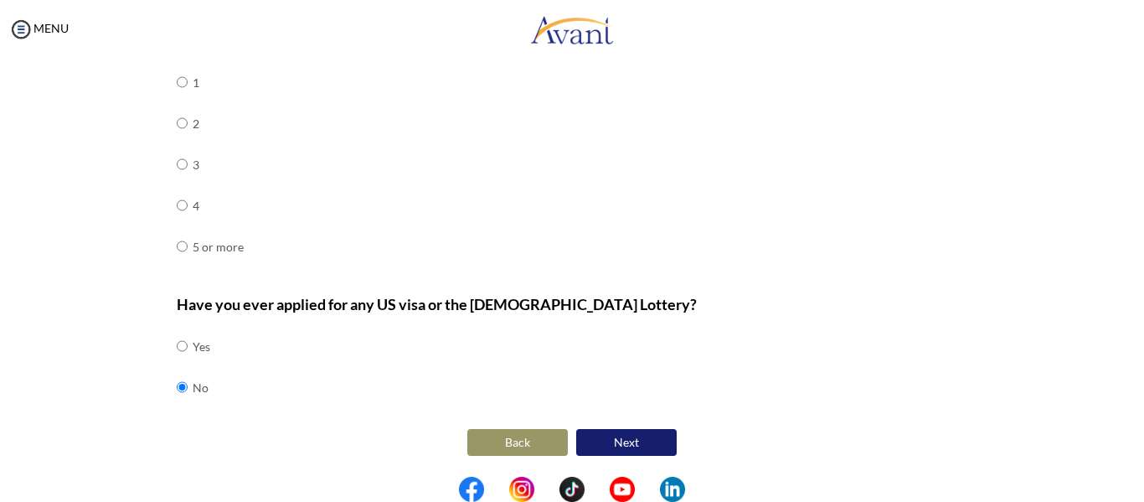
click at [613, 444] on button "Next" at bounding box center [626, 442] width 100 height 27
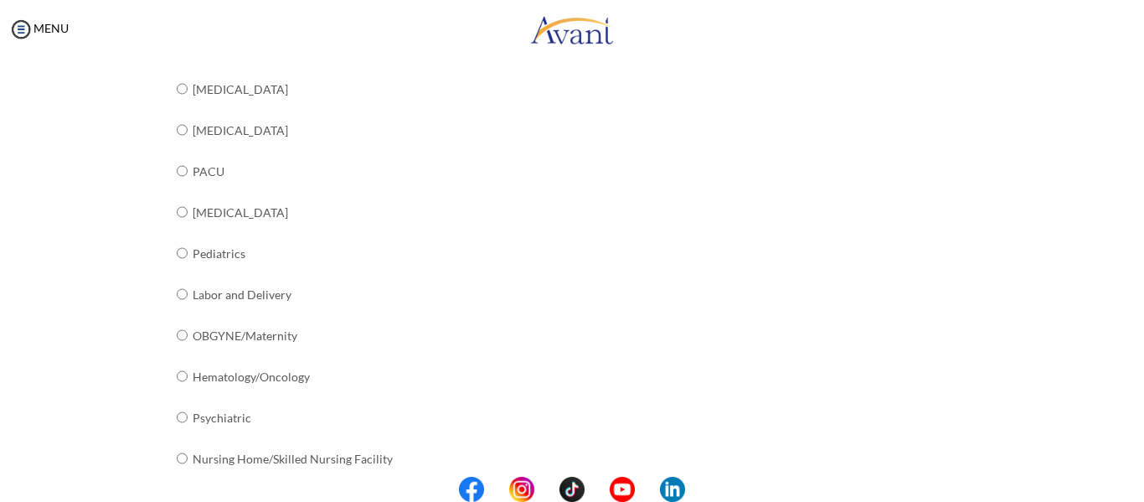
scroll to position [713, 0]
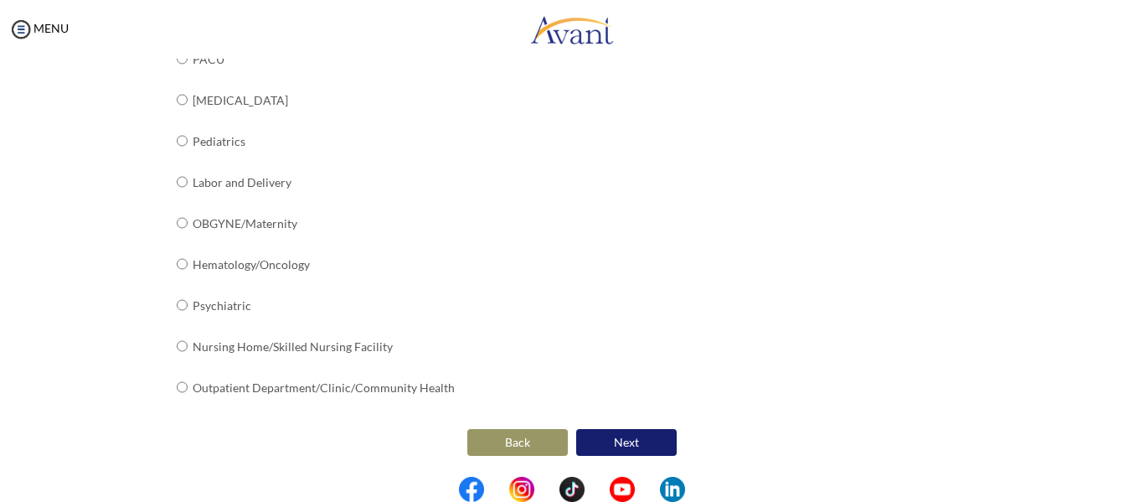
click at [626, 436] on button "Next" at bounding box center [626, 442] width 100 height 27
